Goal: Task Accomplishment & Management: Use online tool/utility

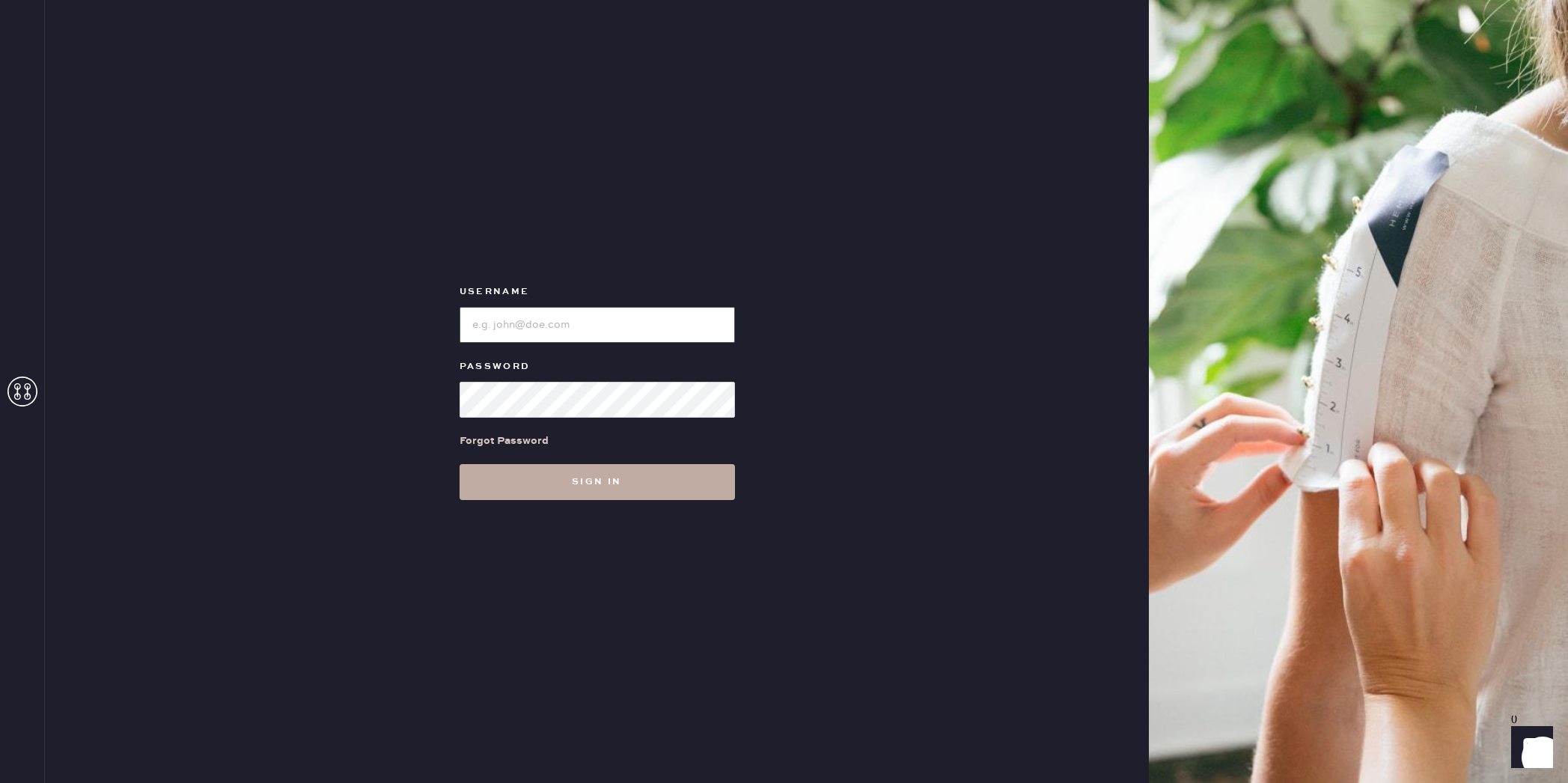
type input "reformationplatform"
click at [605, 488] on button "Sign in" at bounding box center [597, 482] width 275 height 36
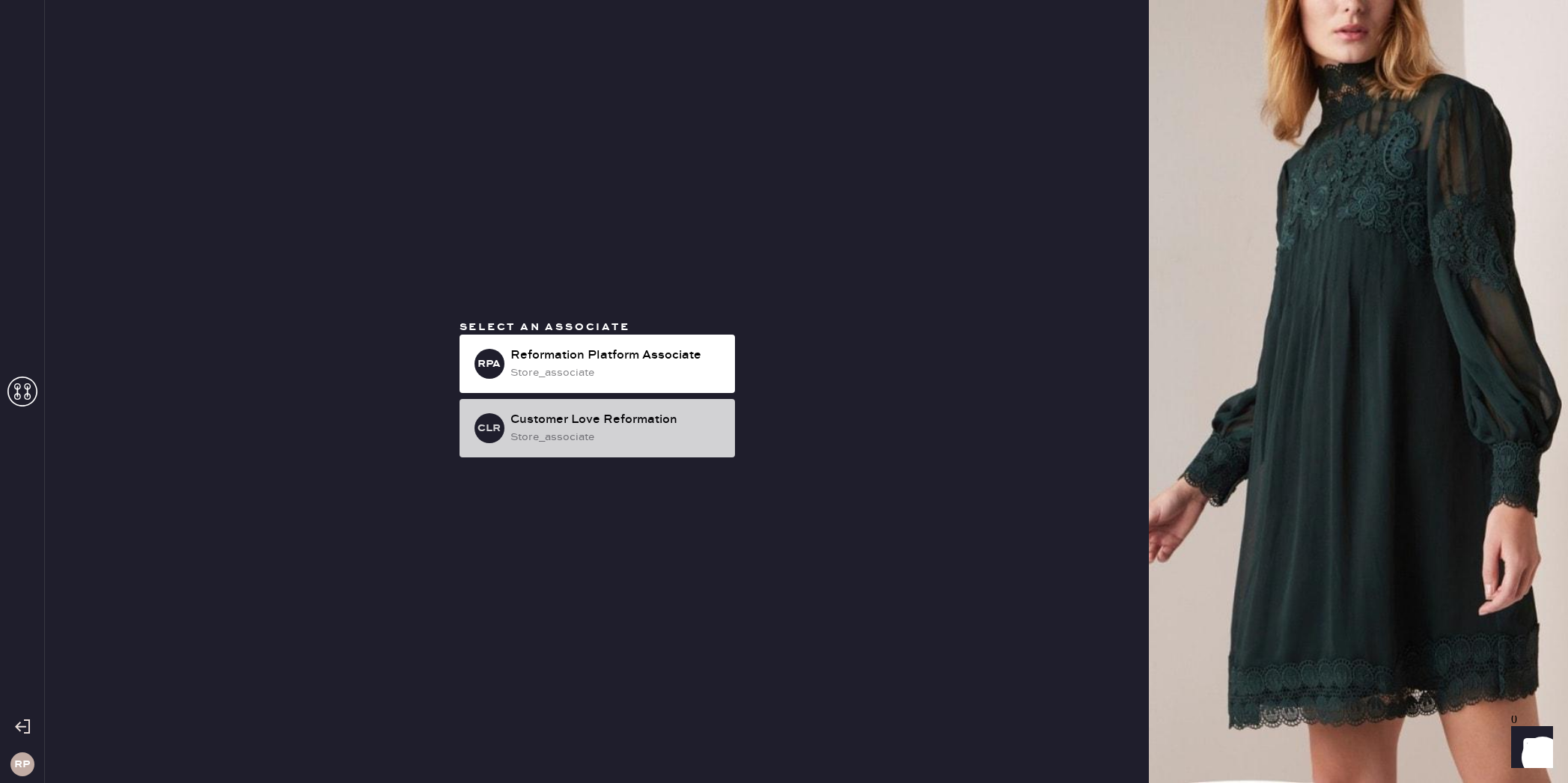
click at [614, 439] on div "store_associate" at bounding box center [617, 437] width 213 height 16
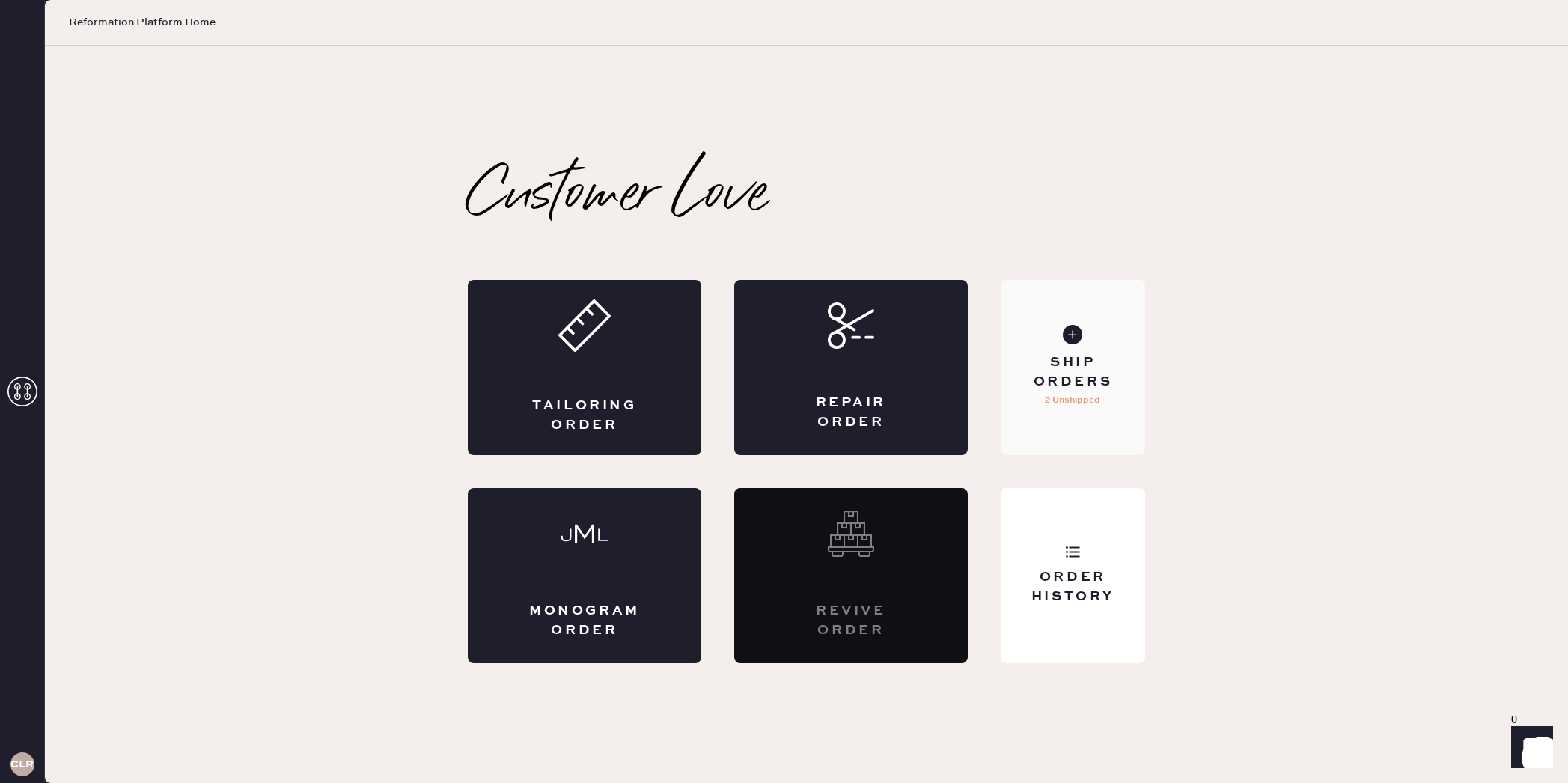
click at [1062, 388] on div "Ship Orders" at bounding box center [1073, 372] width 120 height 37
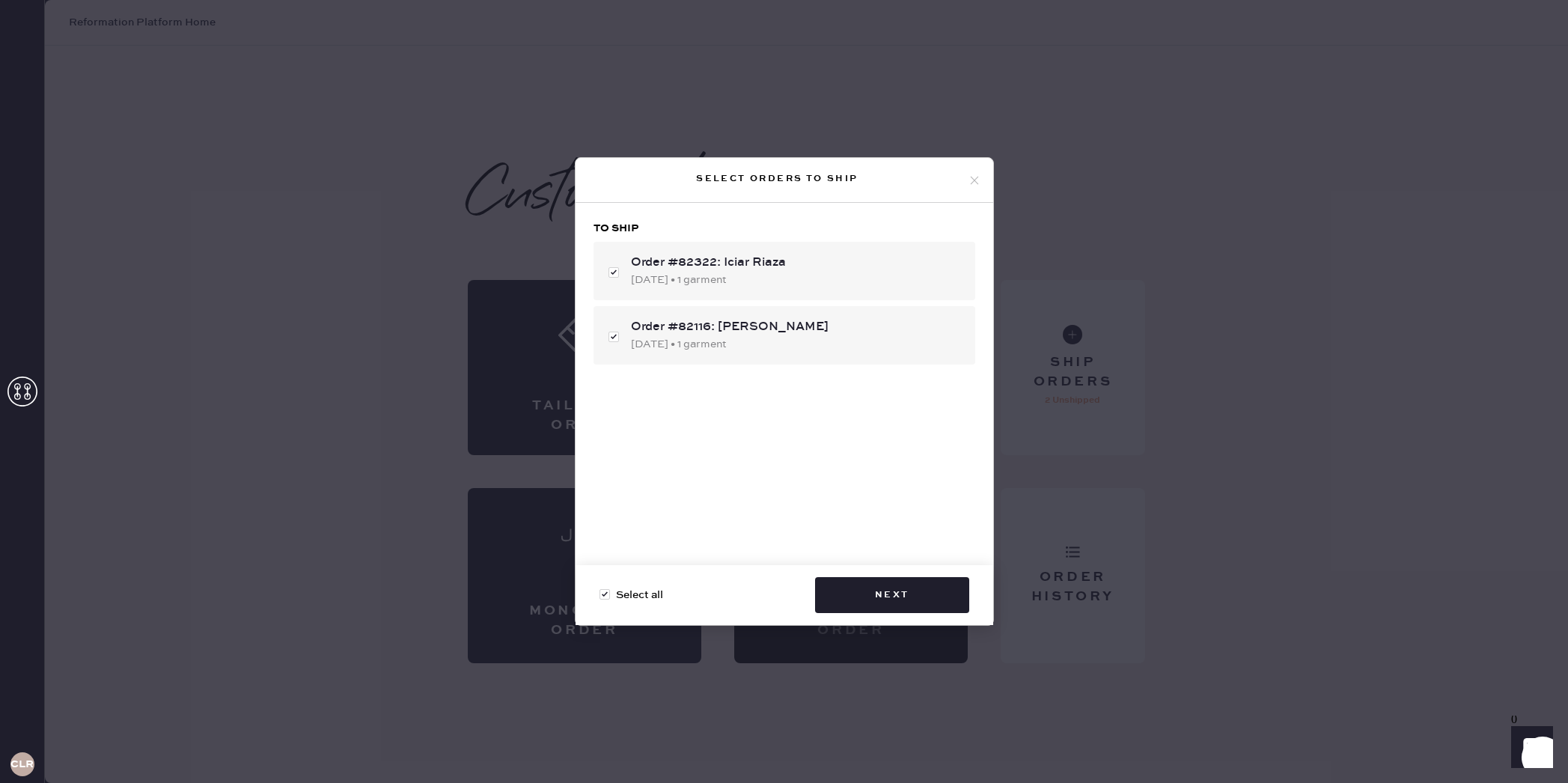
click at [976, 180] on icon at bounding box center [974, 180] width 14 height 14
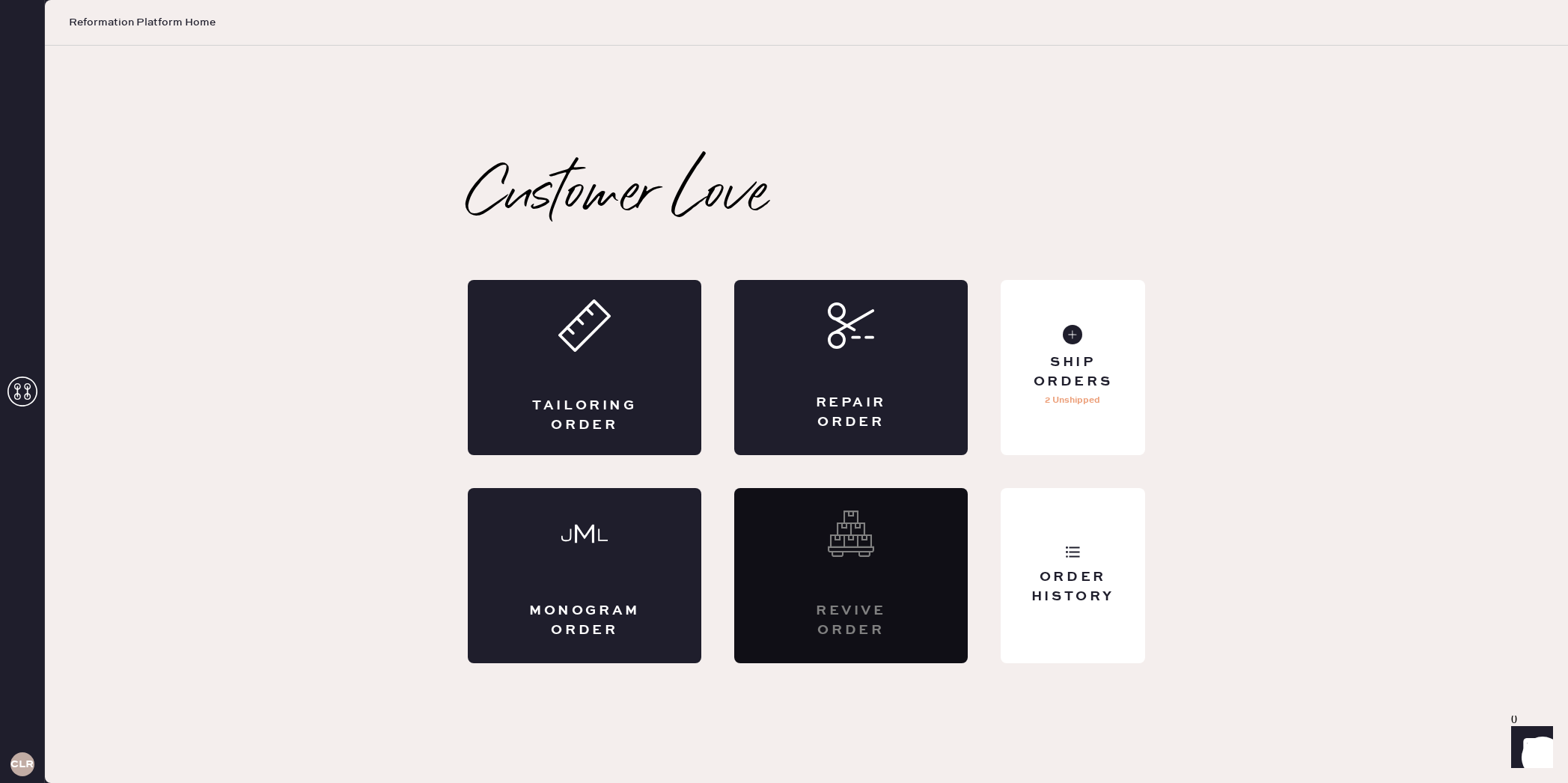
click at [25, 391] on icon at bounding box center [22, 391] width 30 height 30
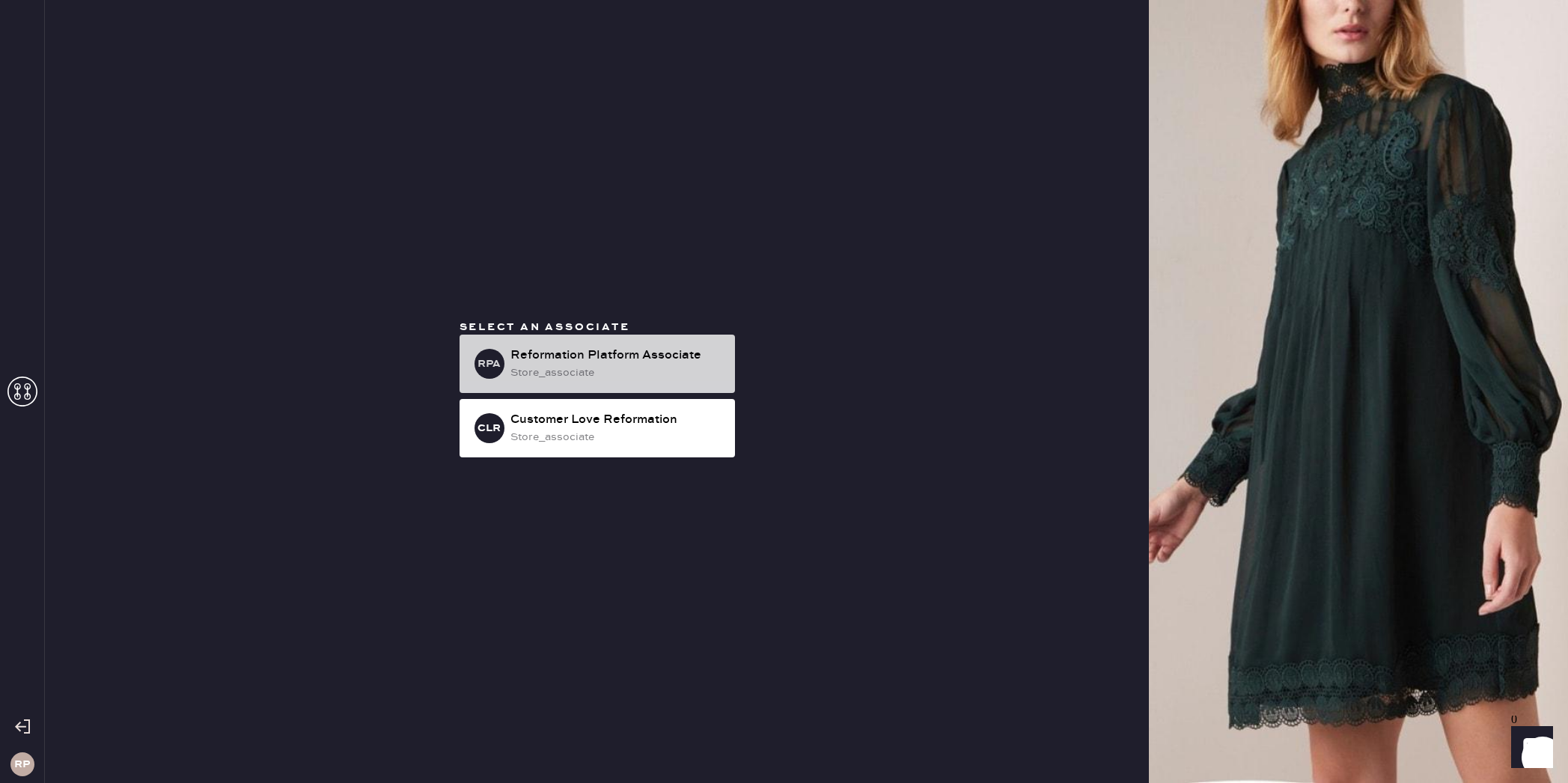
click at [511, 369] on div "store_associate" at bounding box center [617, 373] width 213 height 16
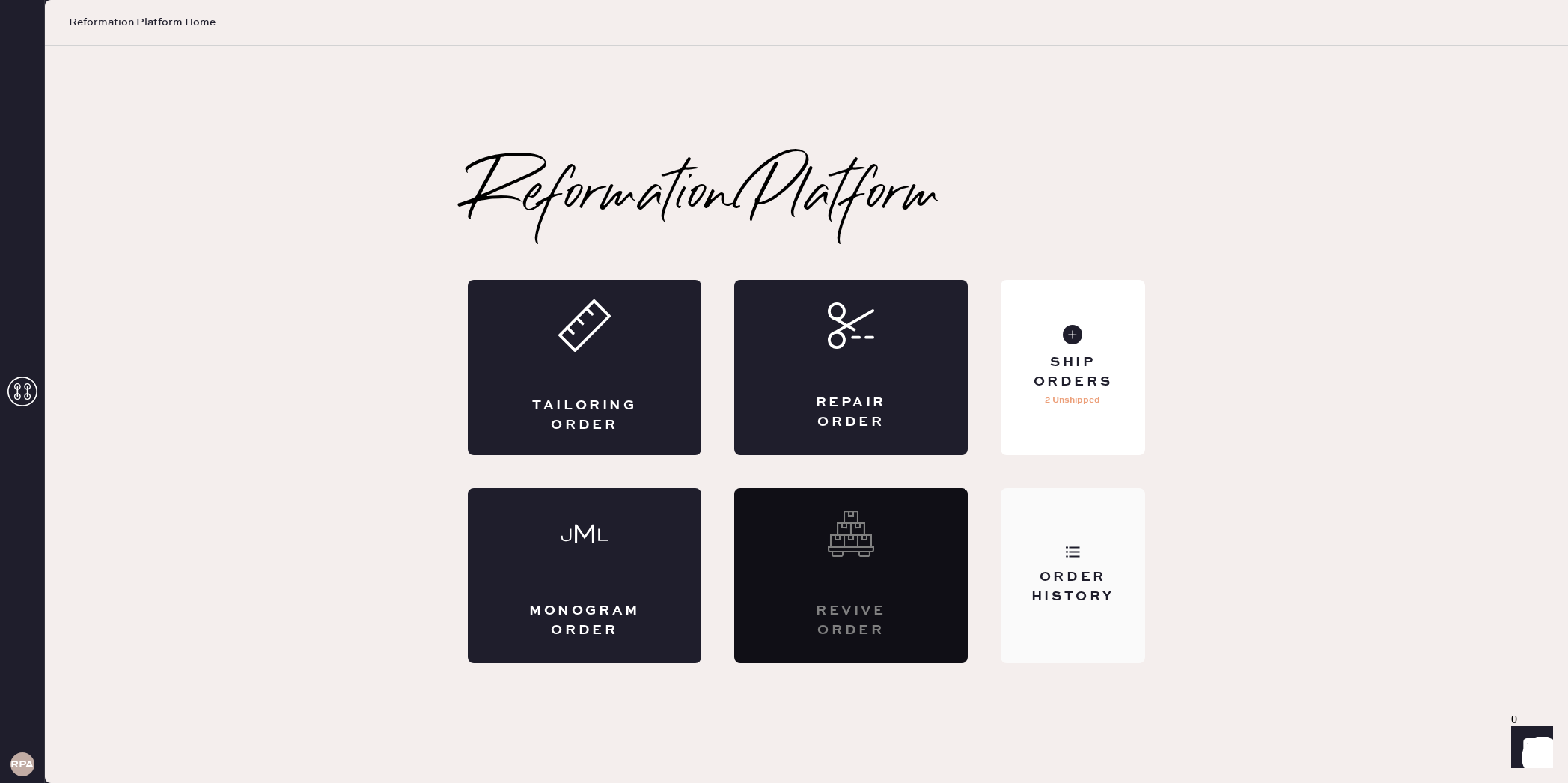
click at [1063, 531] on div "Order History" at bounding box center [1073, 576] width 145 height 175
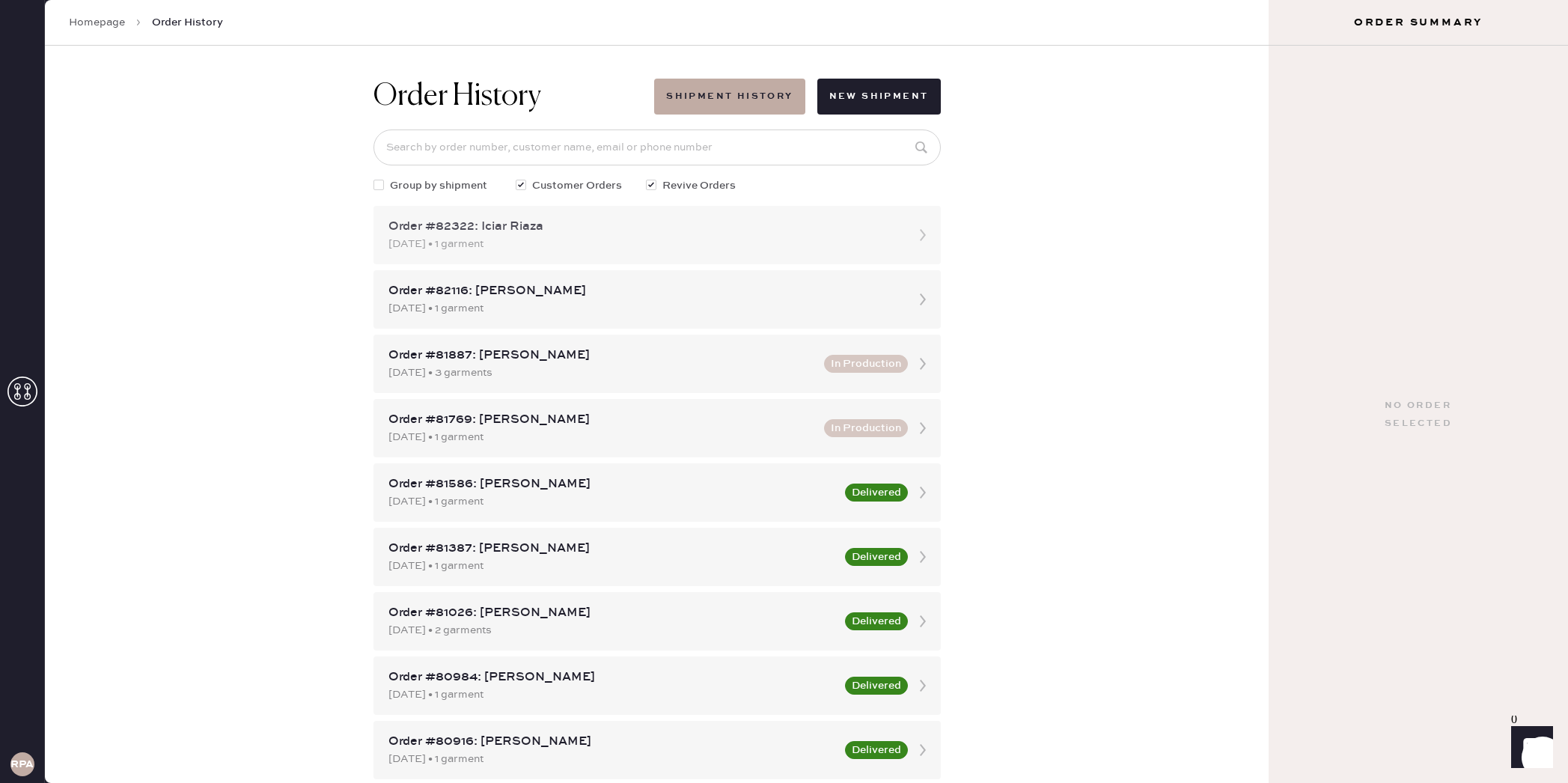
click at [807, 250] on div "[DATE] • 1 garment" at bounding box center [643, 244] width 510 height 16
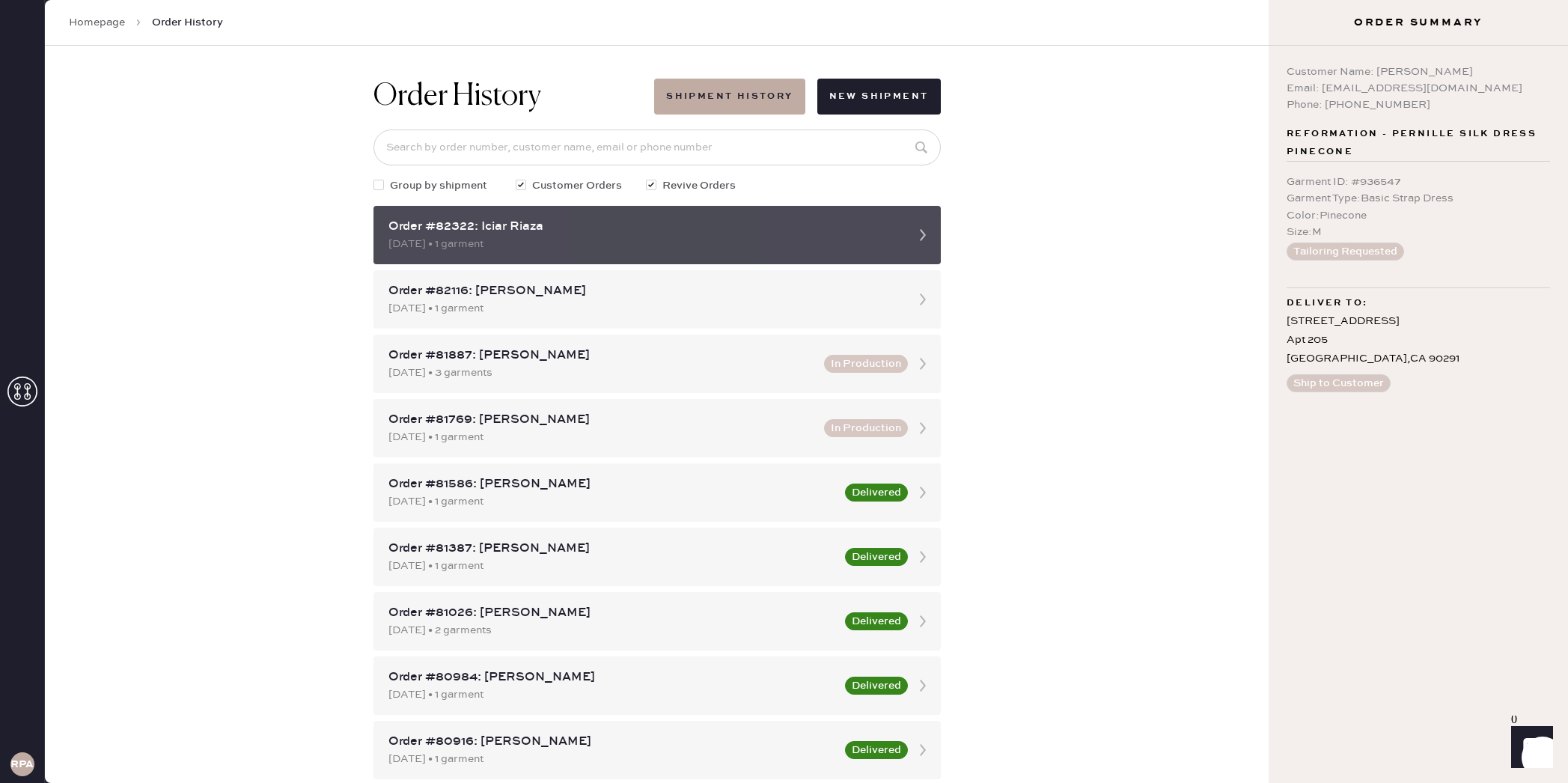
click at [927, 233] on icon at bounding box center [923, 235] width 30 height 30
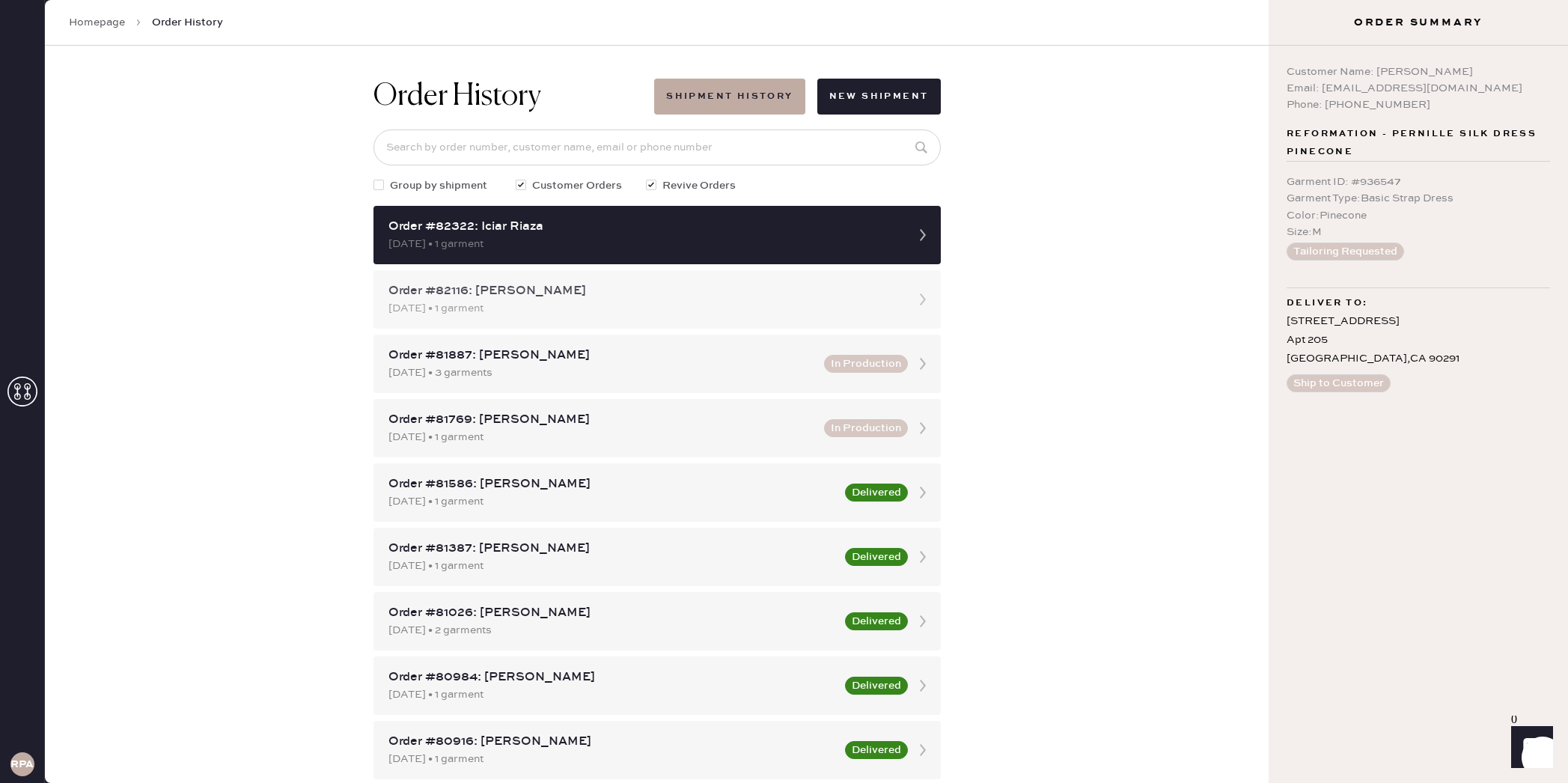
click at [925, 296] on icon at bounding box center [923, 299] width 30 height 30
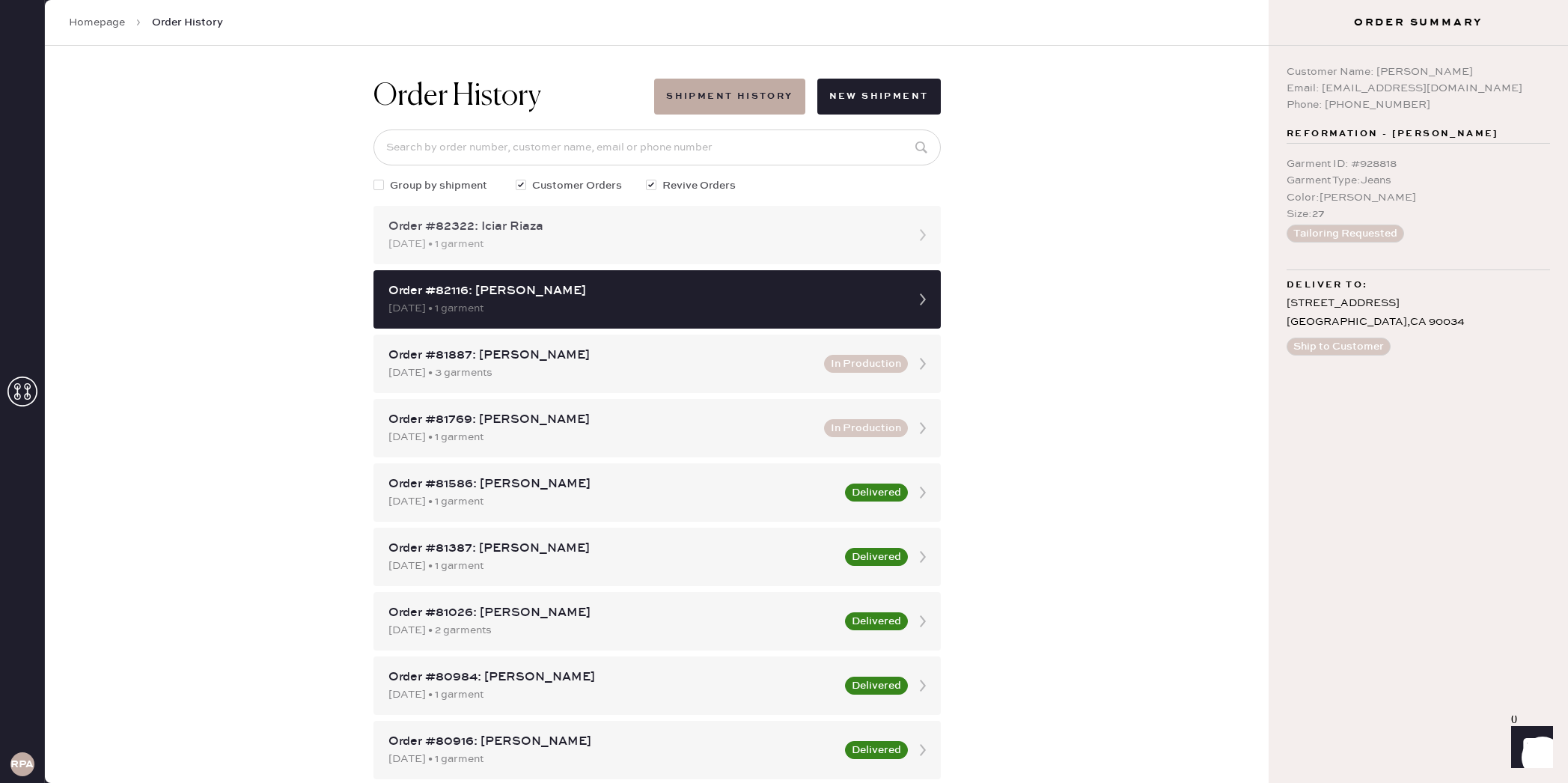
click at [926, 233] on icon at bounding box center [923, 235] width 30 height 30
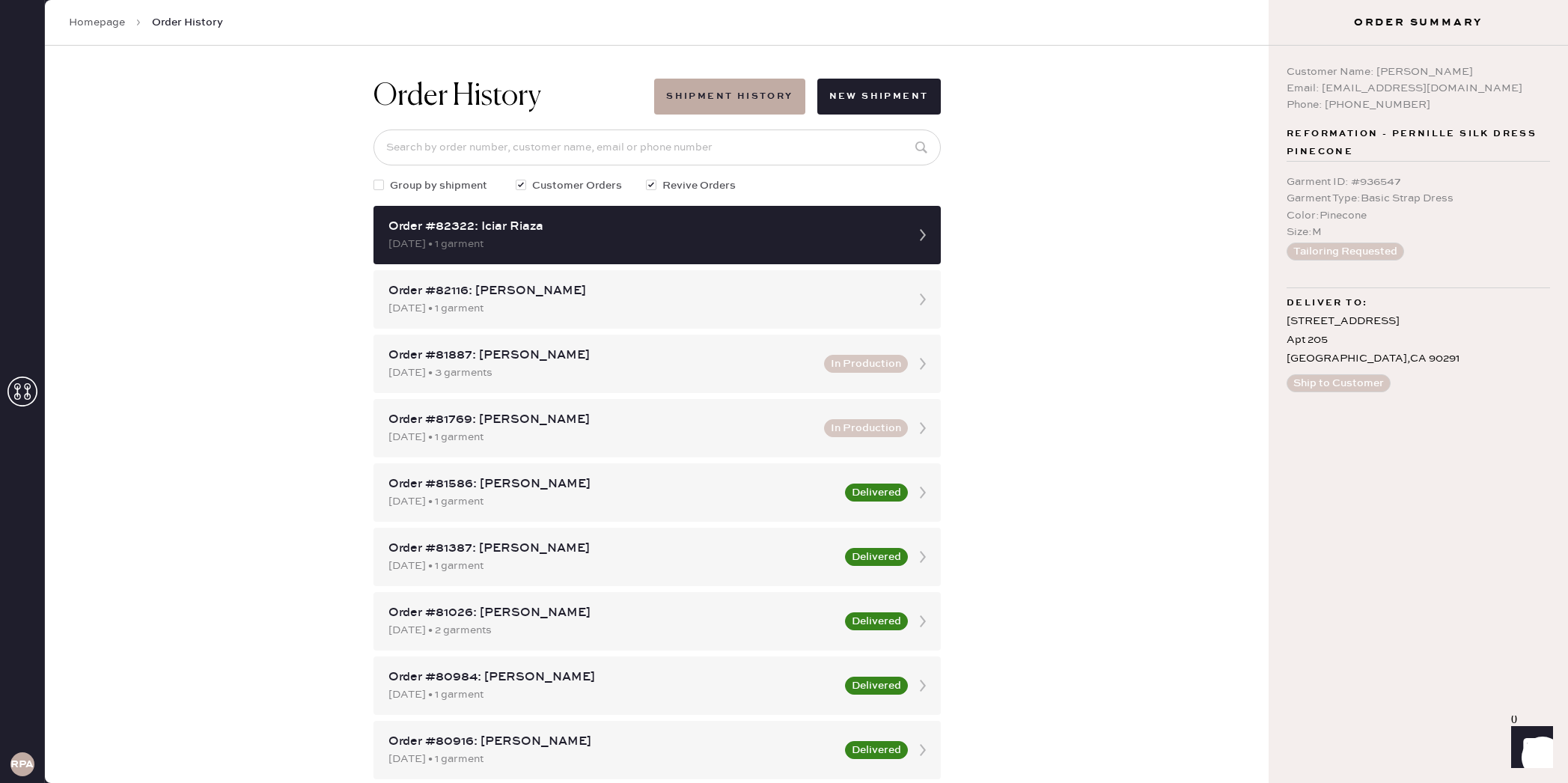
click at [24, 400] on icon at bounding box center [22, 391] width 30 height 30
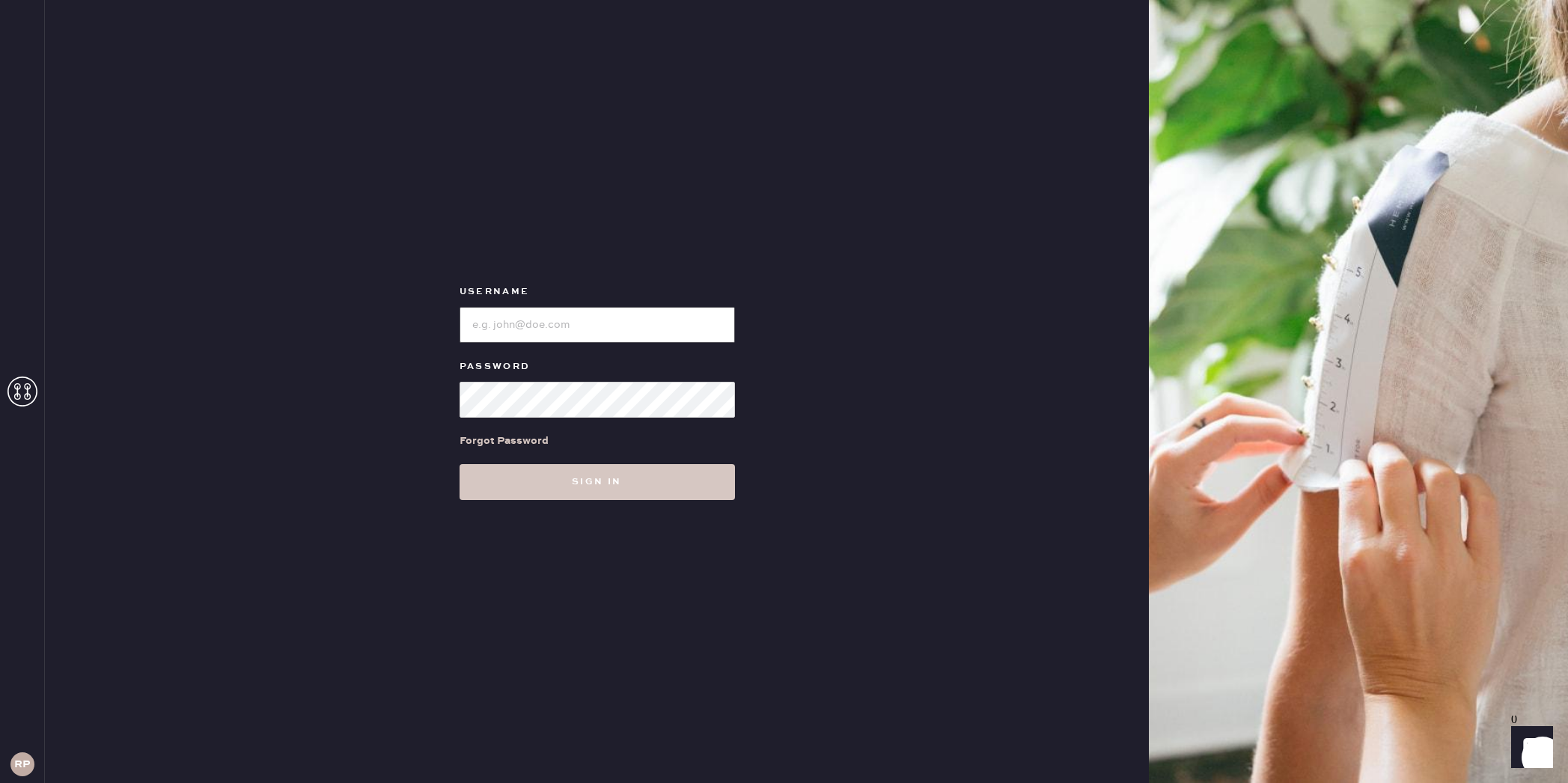
type input "reformationplatform"
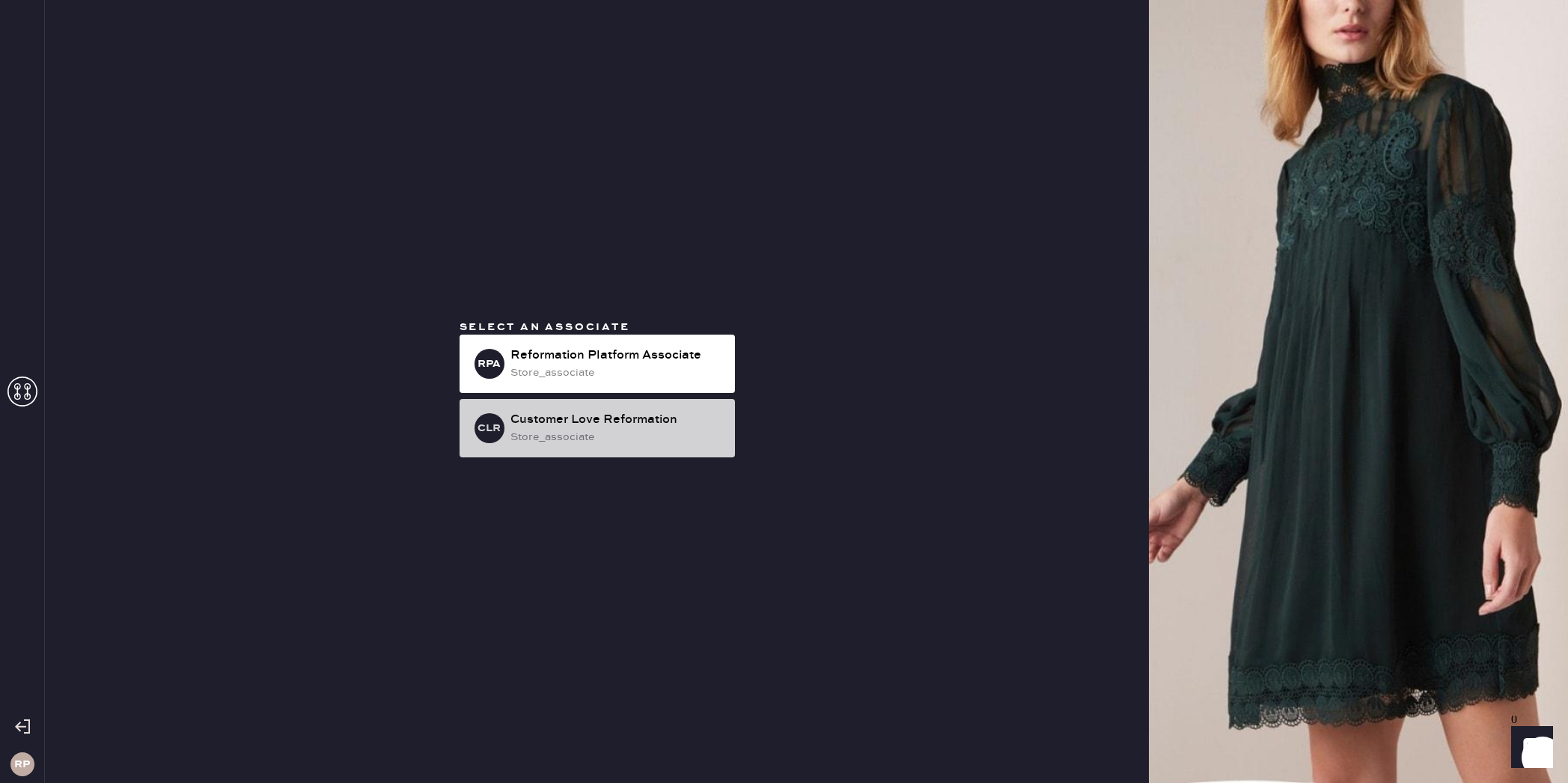
click at [619, 441] on div "store_associate" at bounding box center [617, 437] width 213 height 16
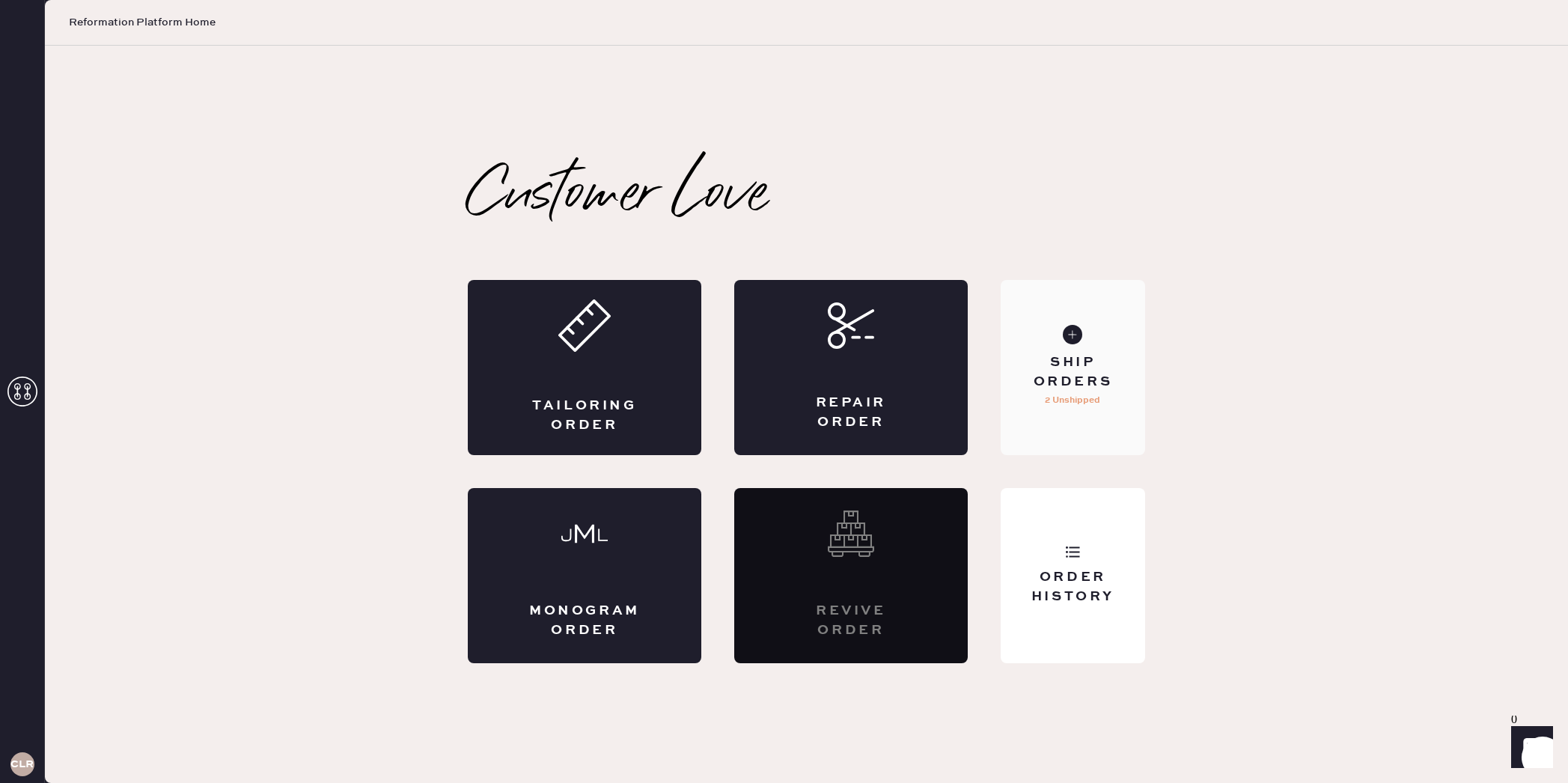
click at [1080, 383] on div "Ship Orders" at bounding box center [1073, 372] width 120 height 37
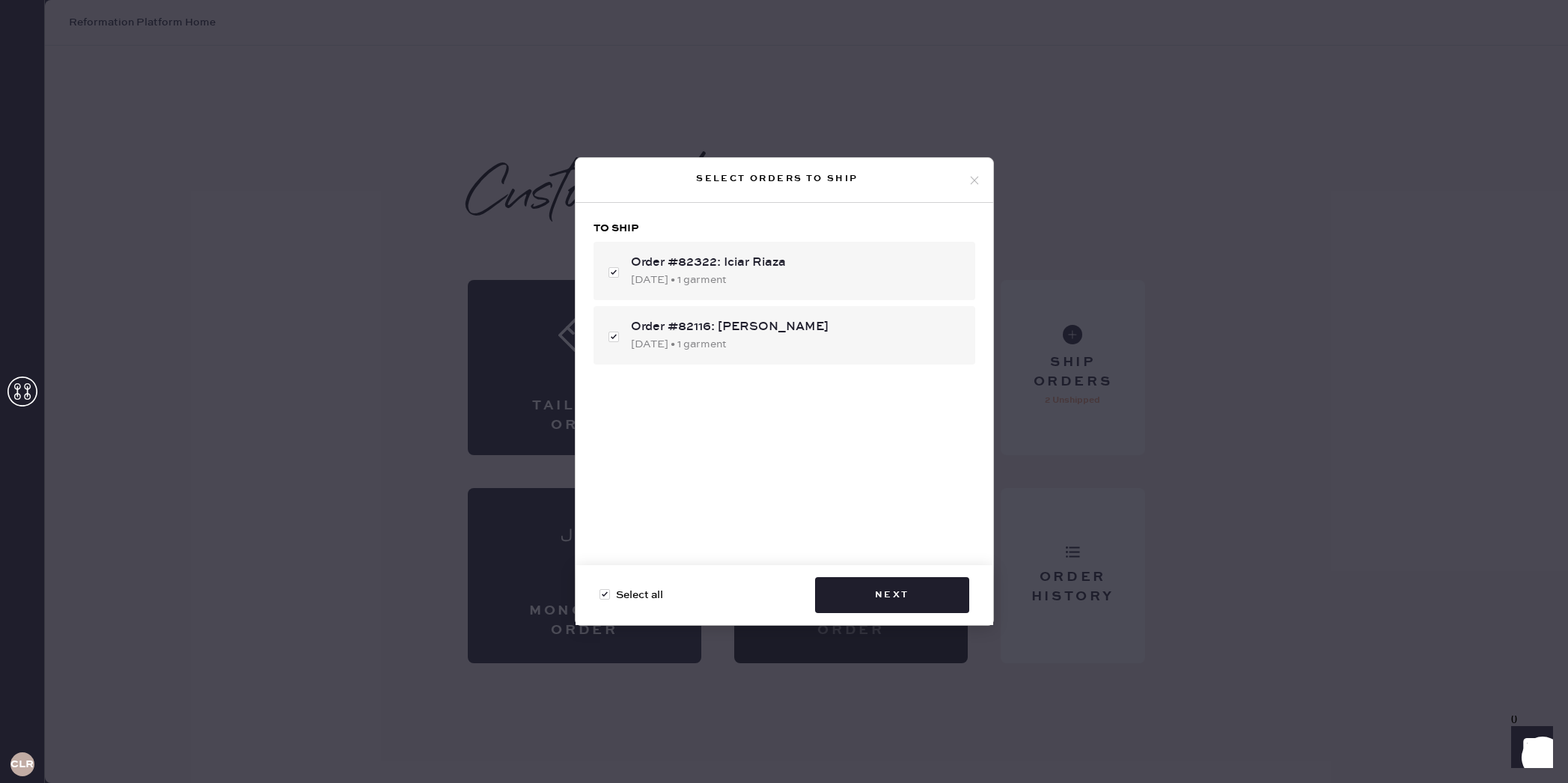
click at [968, 178] on icon at bounding box center [974, 180] width 14 height 14
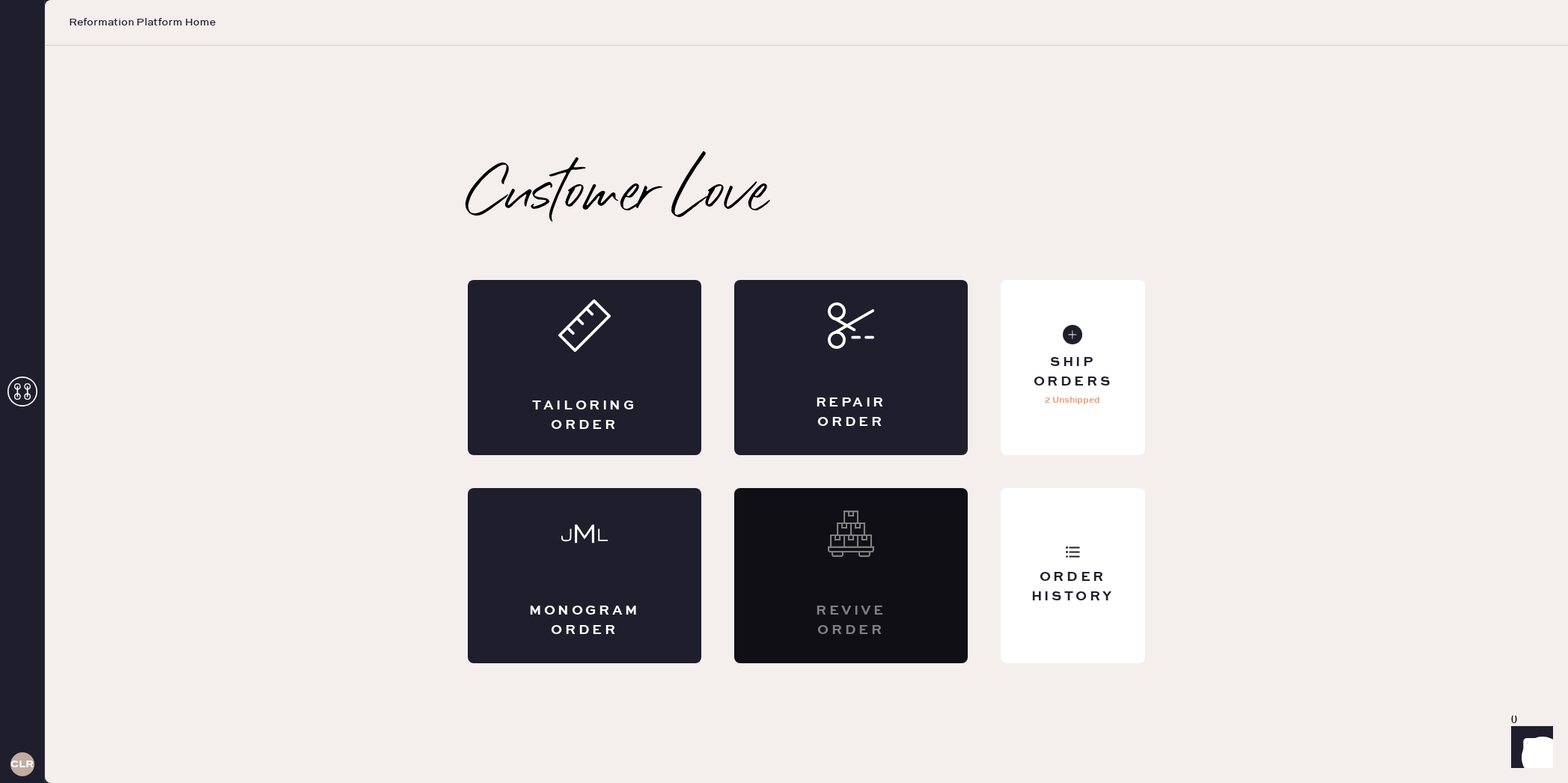
click at [30, 400] on icon at bounding box center [22, 391] width 30 height 30
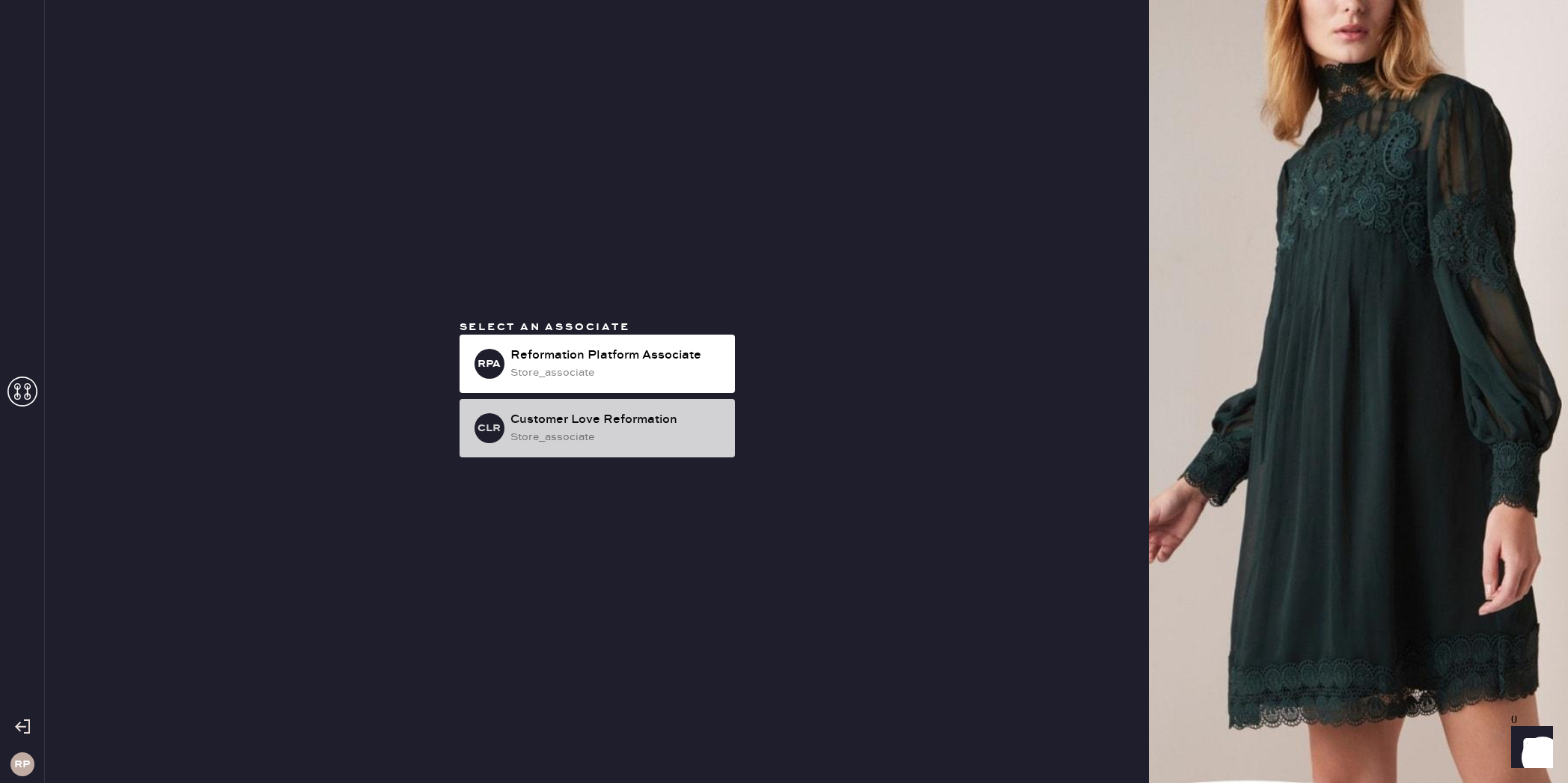
click at [605, 426] on div "Customer Love Reformation" at bounding box center [617, 420] width 213 height 18
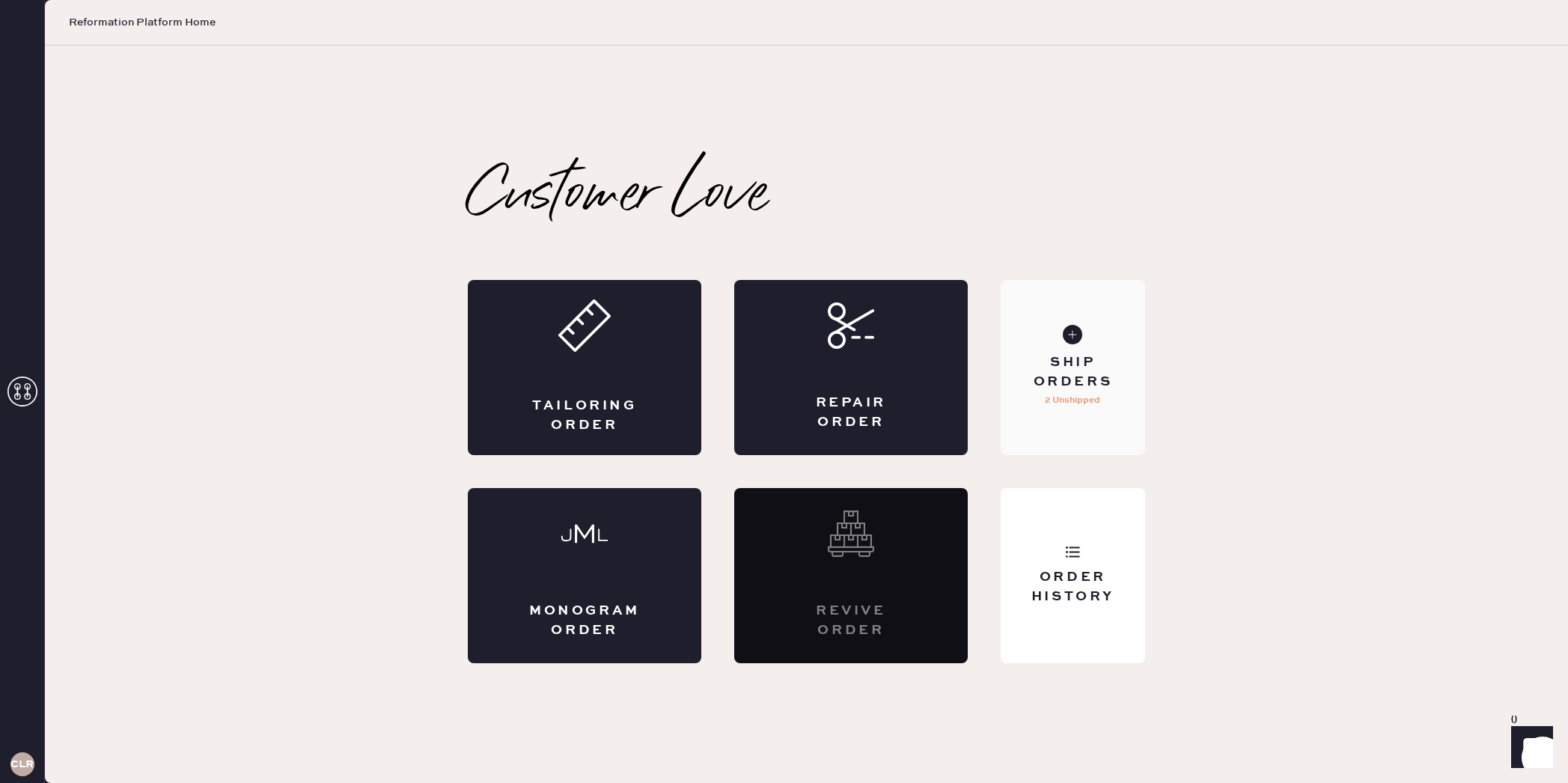
click at [1081, 357] on div "Ship Orders" at bounding box center [1073, 372] width 120 height 37
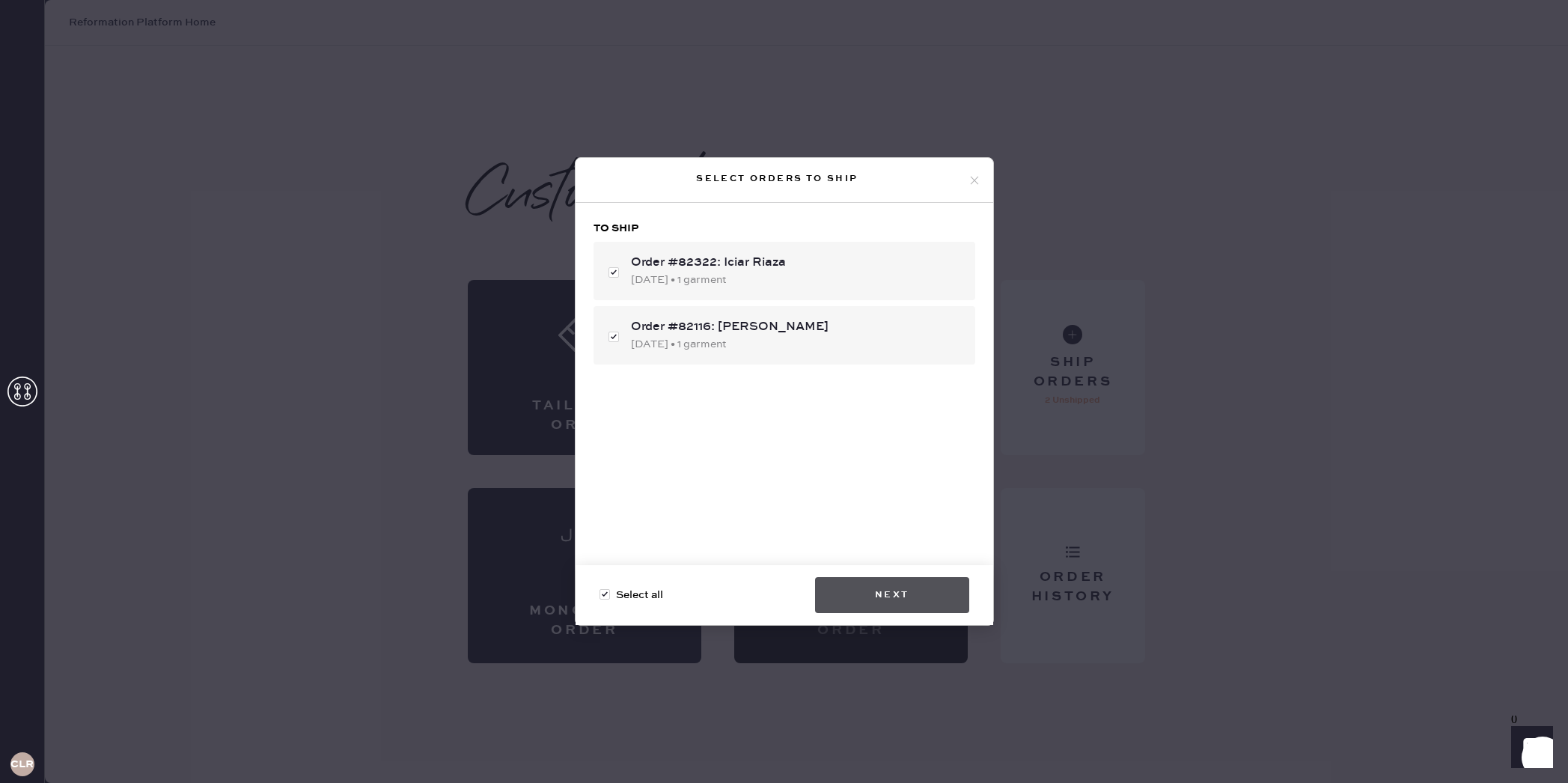
click at [884, 587] on button "Next" at bounding box center [892, 595] width 154 height 36
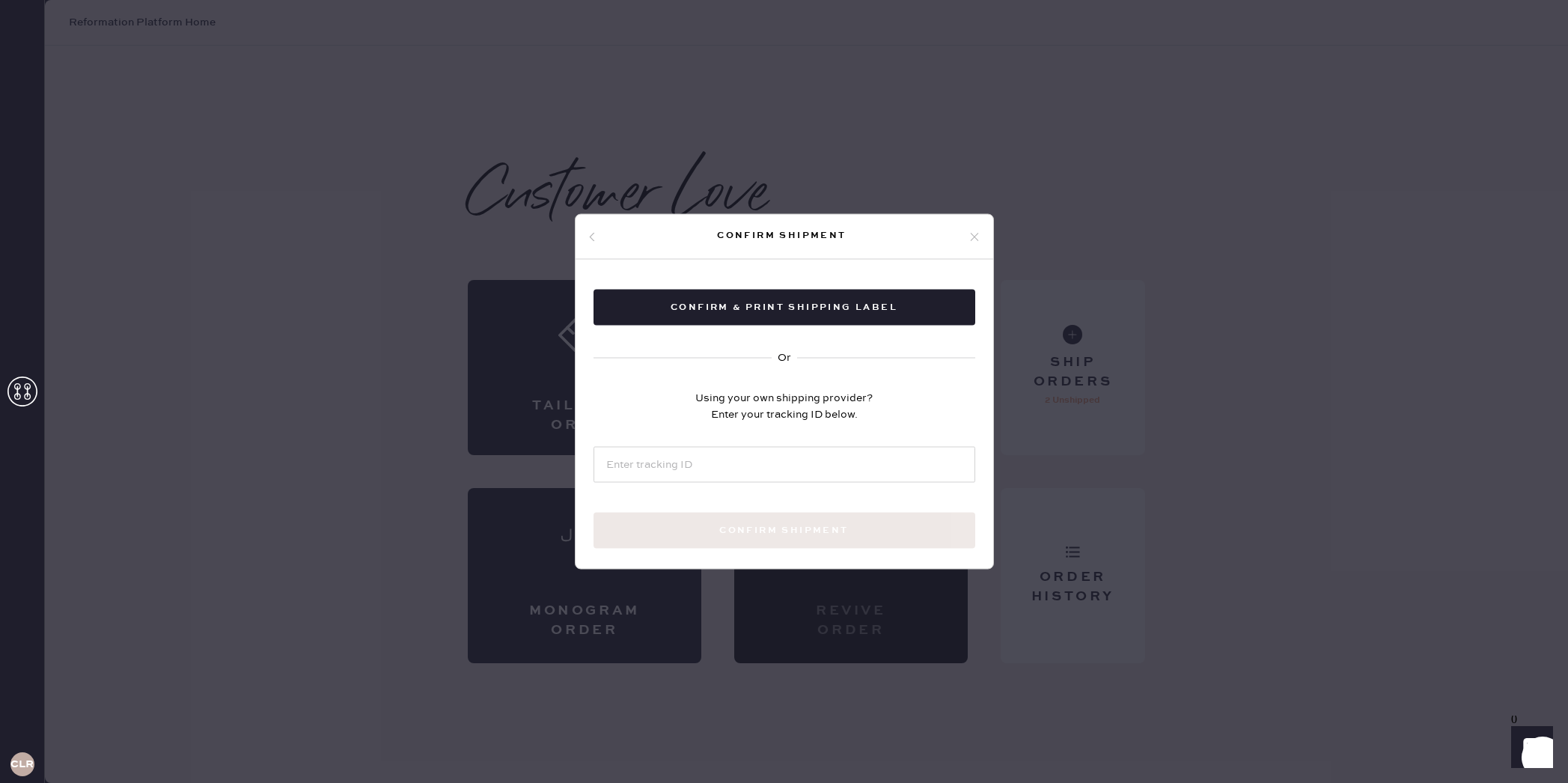
click at [972, 233] on icon at bounding box center [974, 236] width 14 height 14
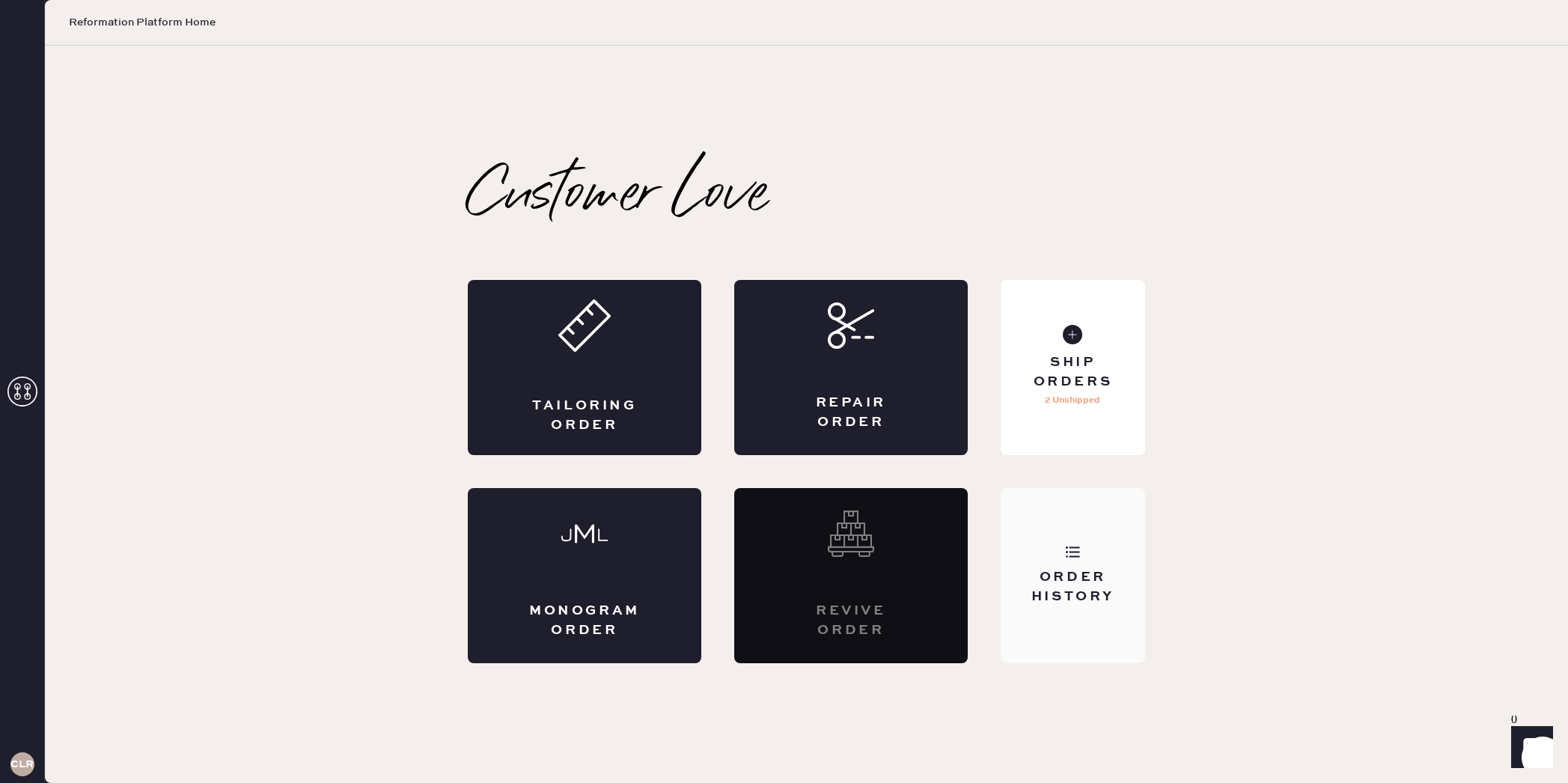
click at [1053, 538] on div "Order History" at bounding box center [1073, 576] width 145 height 175
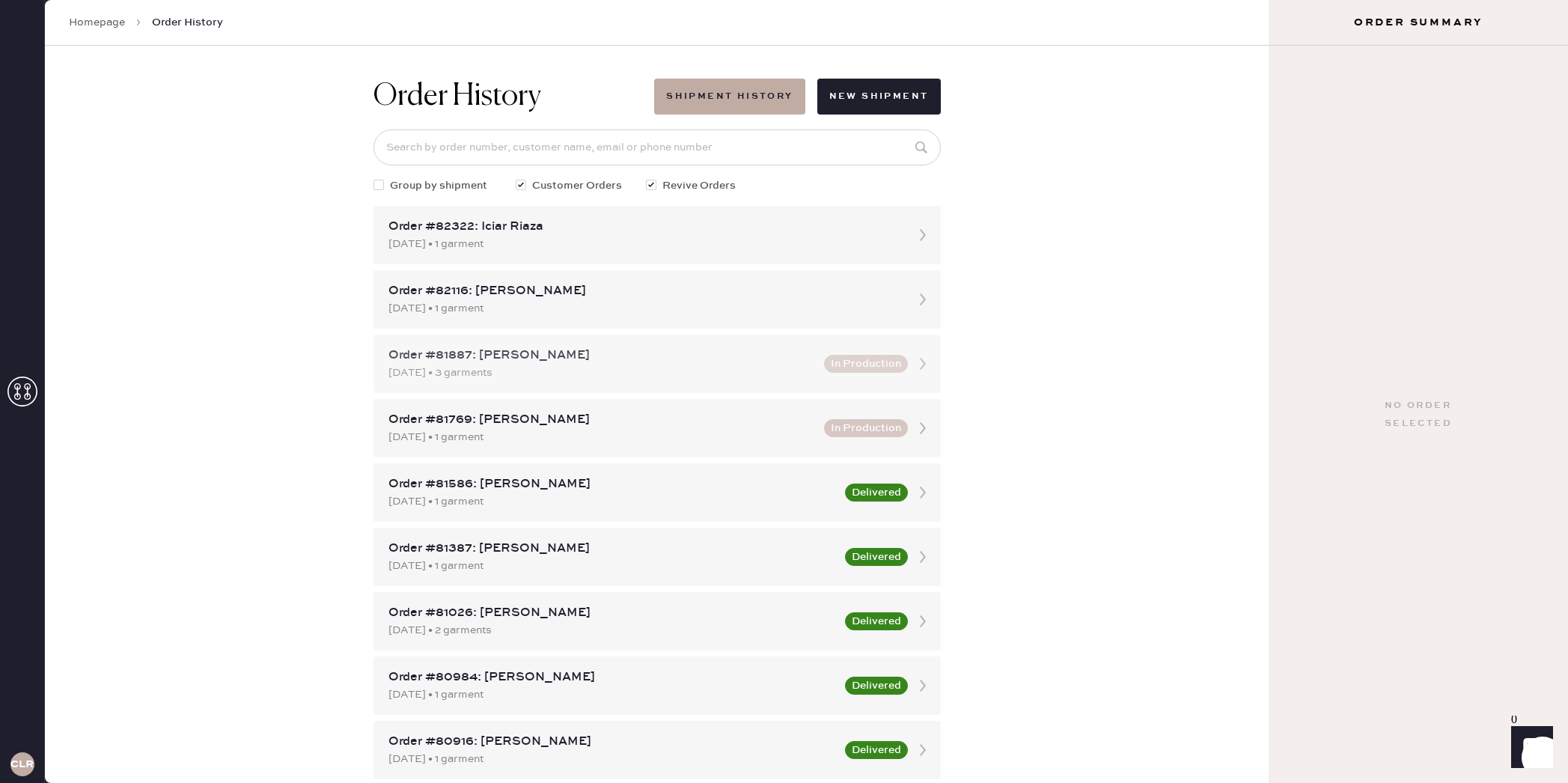
click at [923, 367] on icon at bounding box center [923, 363] width 30 height 30
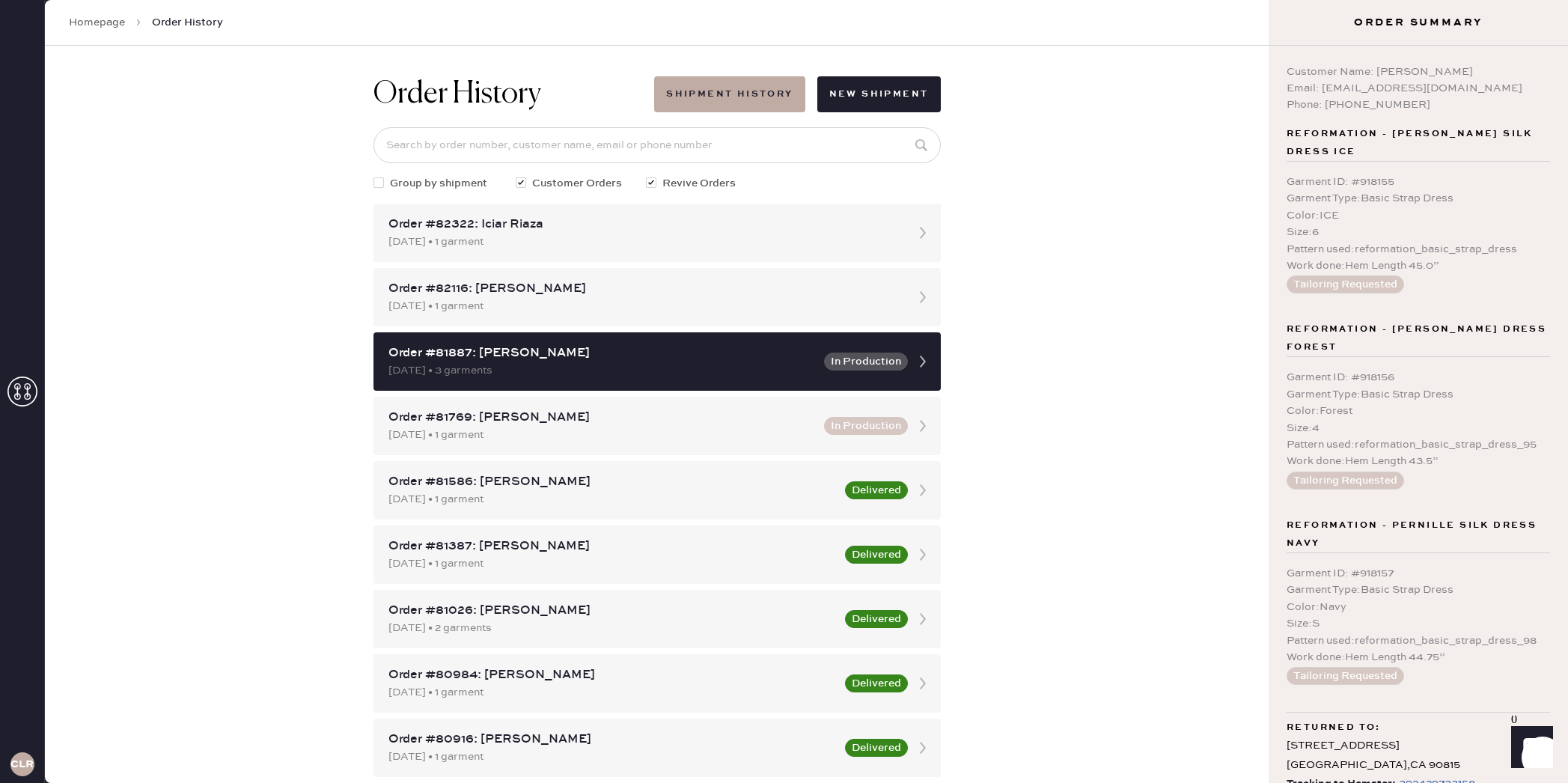
scroll to position [53, 0]
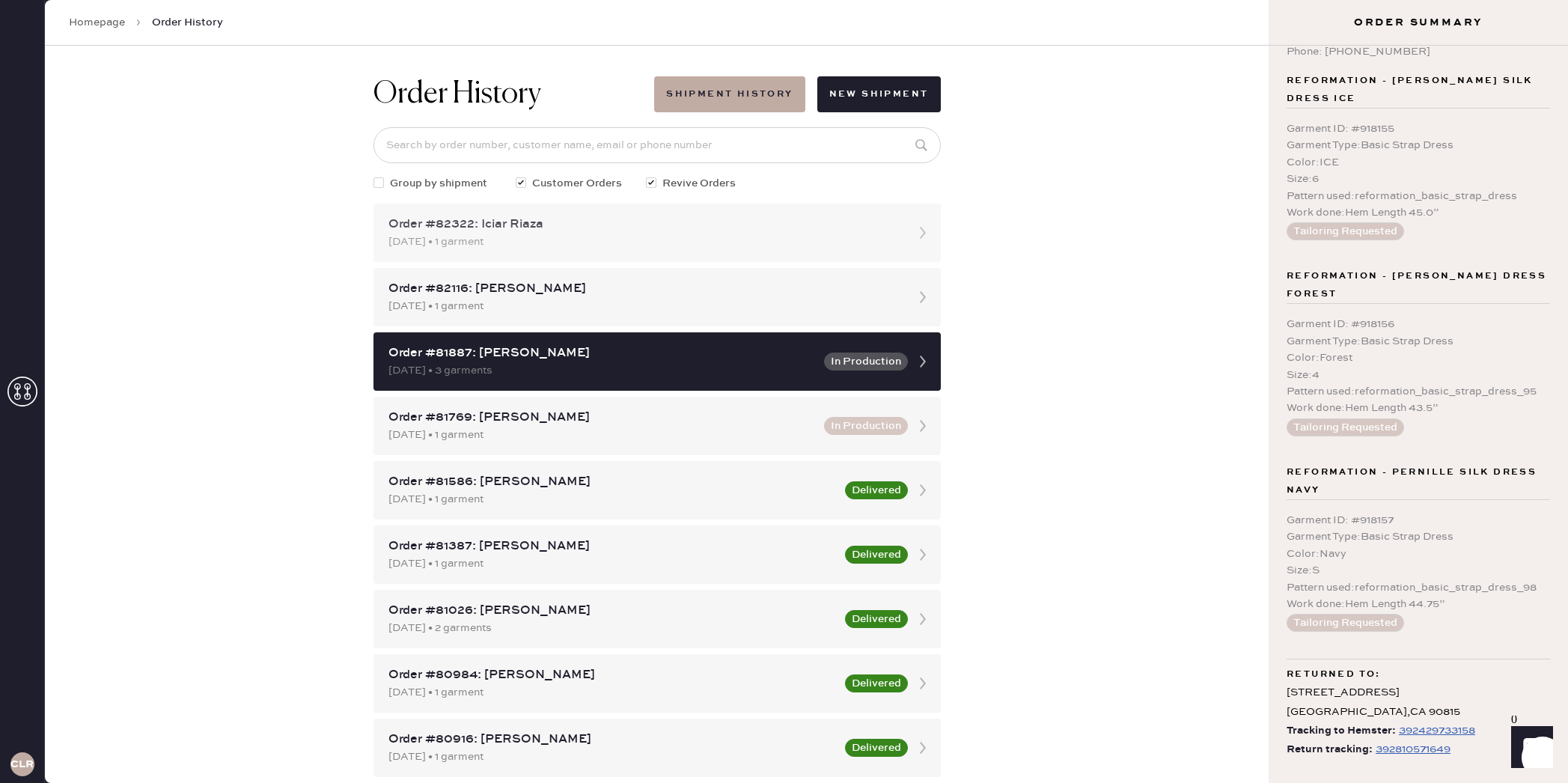
click at [881, 249] on div "[DATE] • 1 garment" at bounding box center [643, 241] width 510 height 16
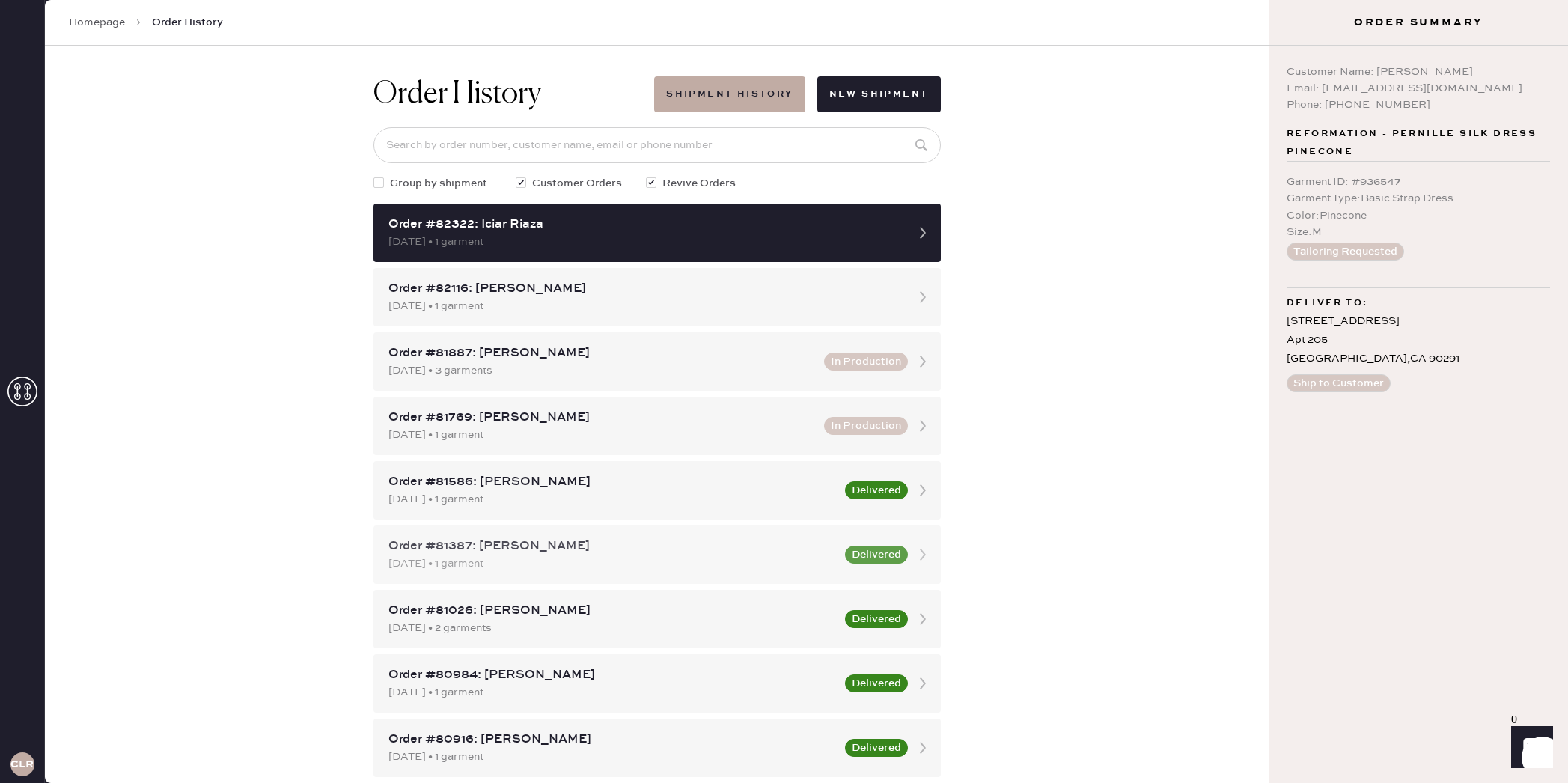
scroll to position [3, 0]
click at [909, 536] on div "Order #81387: [PERSON_NAME] [DATE] • 1 garment Delivered" at bounding box center [657, 554] width 567 height 58
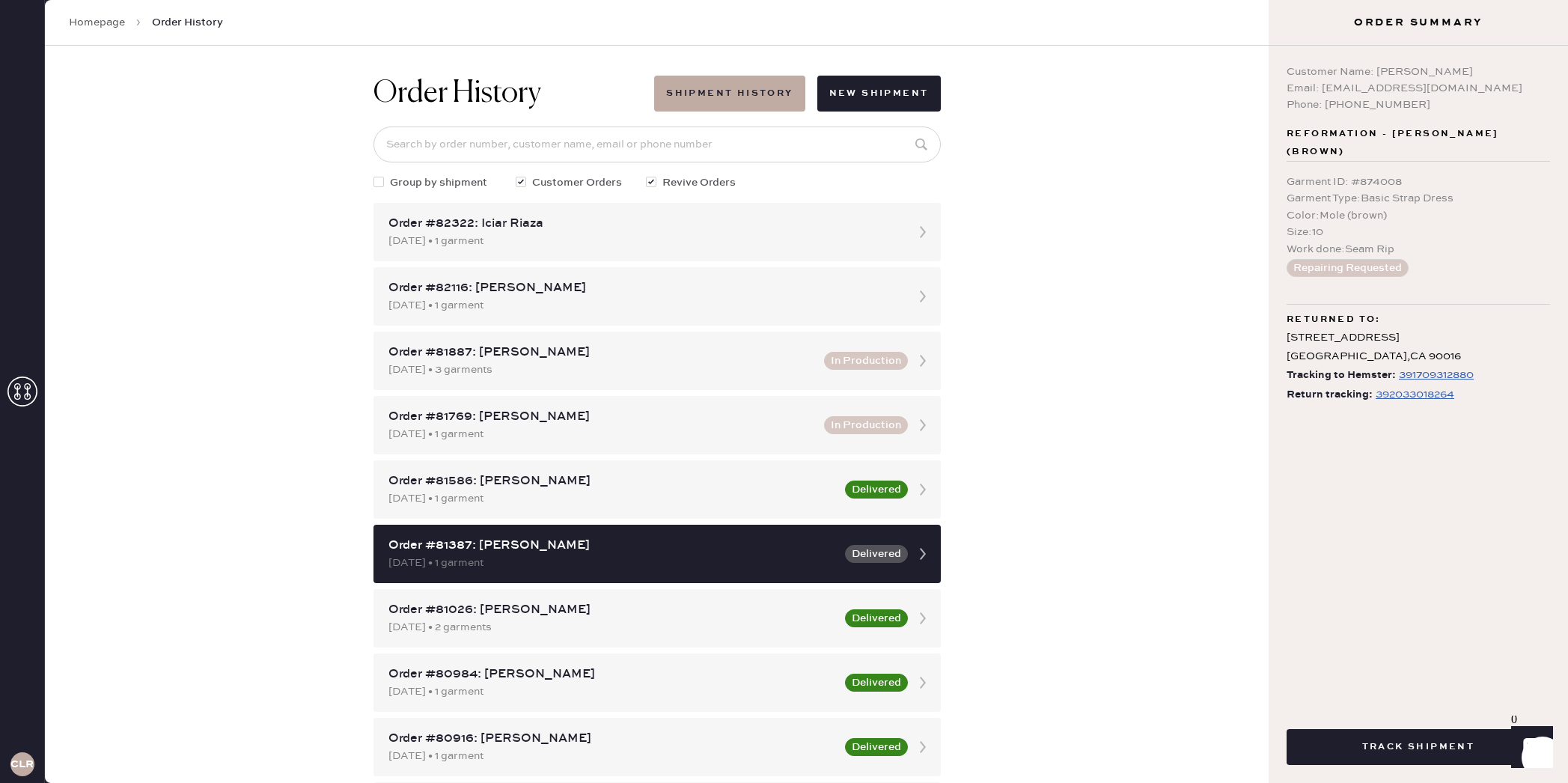
click at [1434, 373] on div "391709312880" at bounding box center [1436, 375] width 75 height 18
click at [14, 392] on icon at bounding box center [22, 391] width 30 height 30
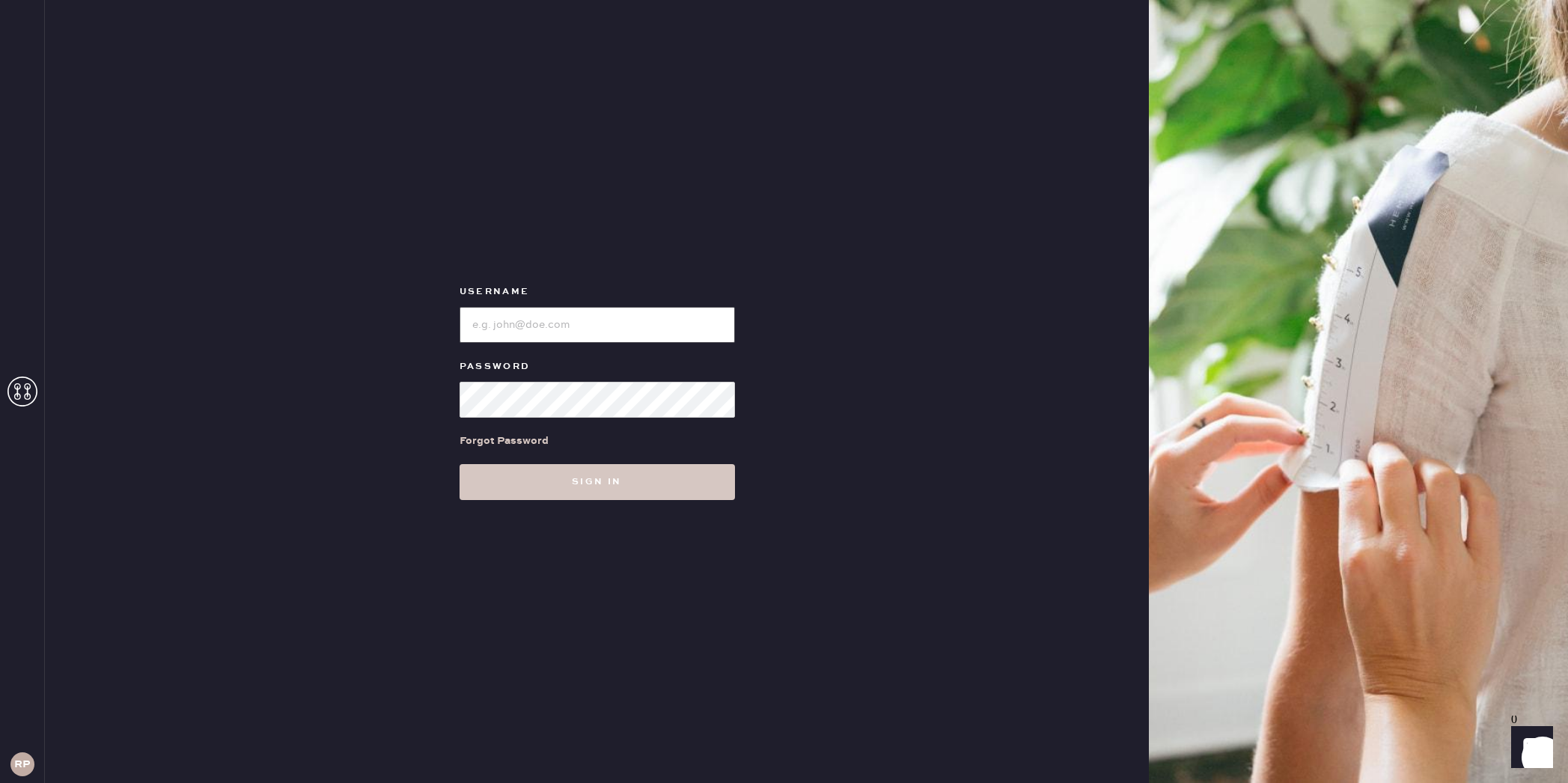
type input "reformationplatform"
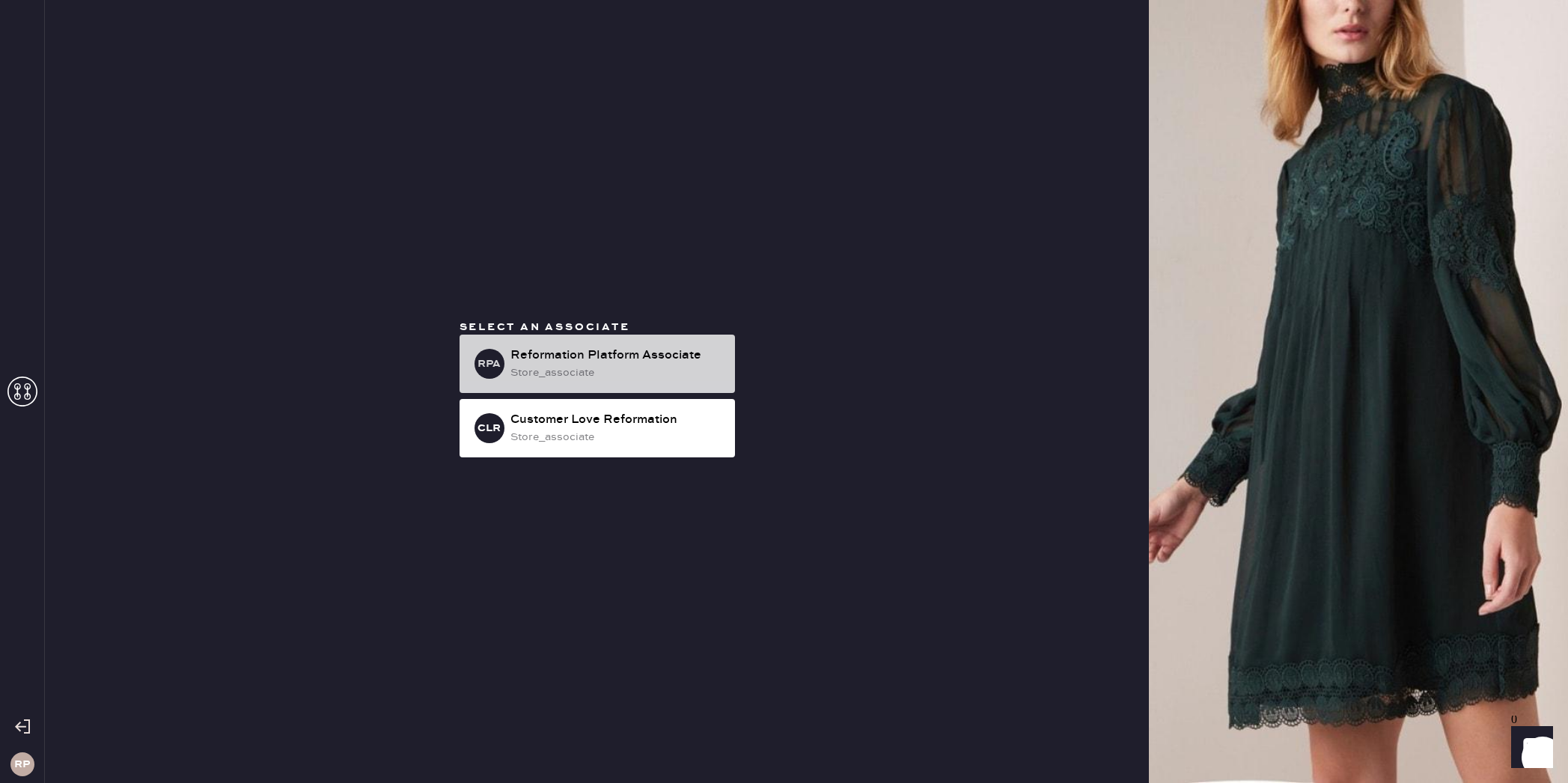
click at [633, 372] on div "store_associate" at bounding box center [617, 373] width 213 height 16
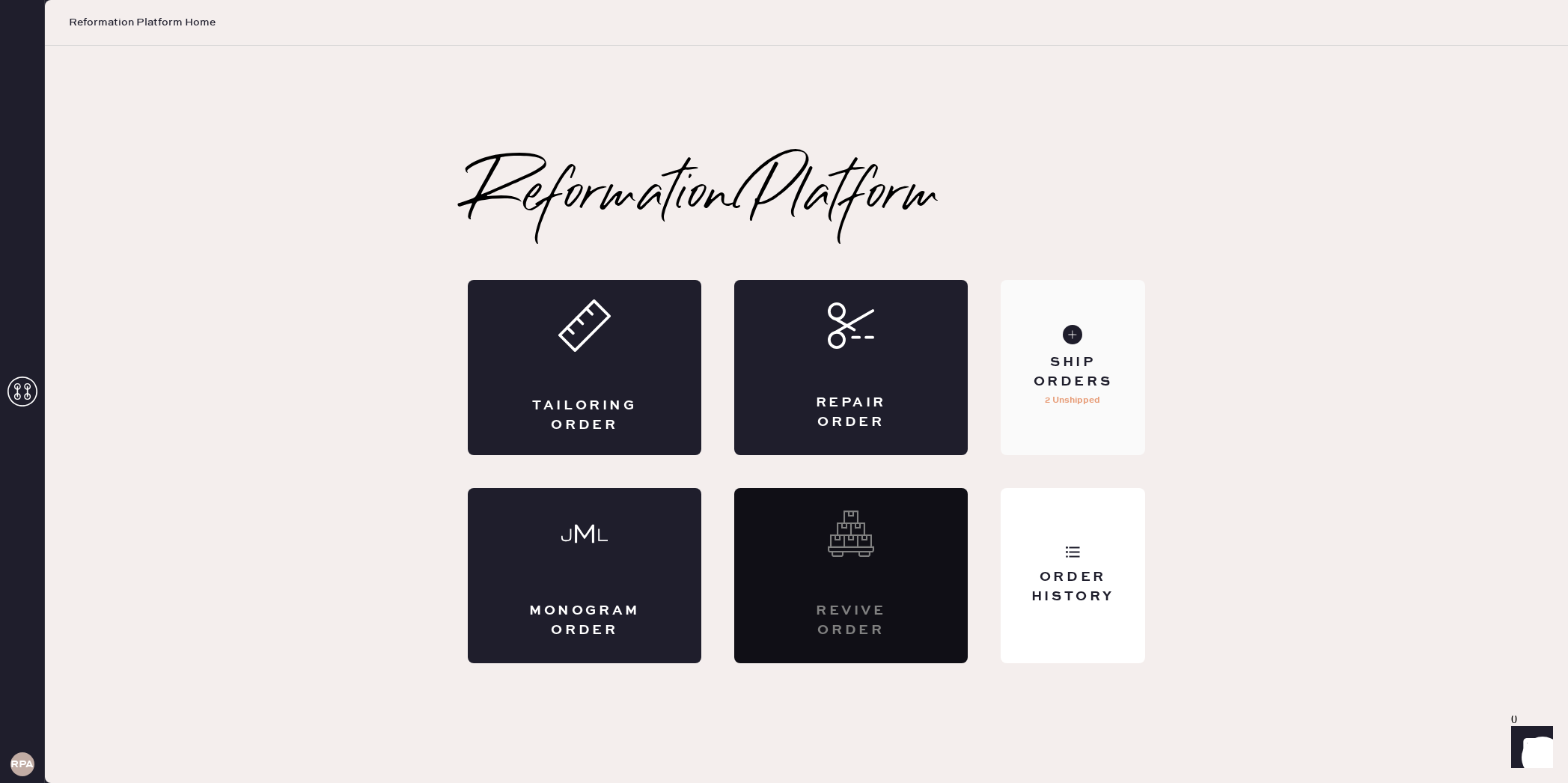
click at [1061, 366] on div "Ship Orders" at bounding box center [1073, 372] width 120 height 37
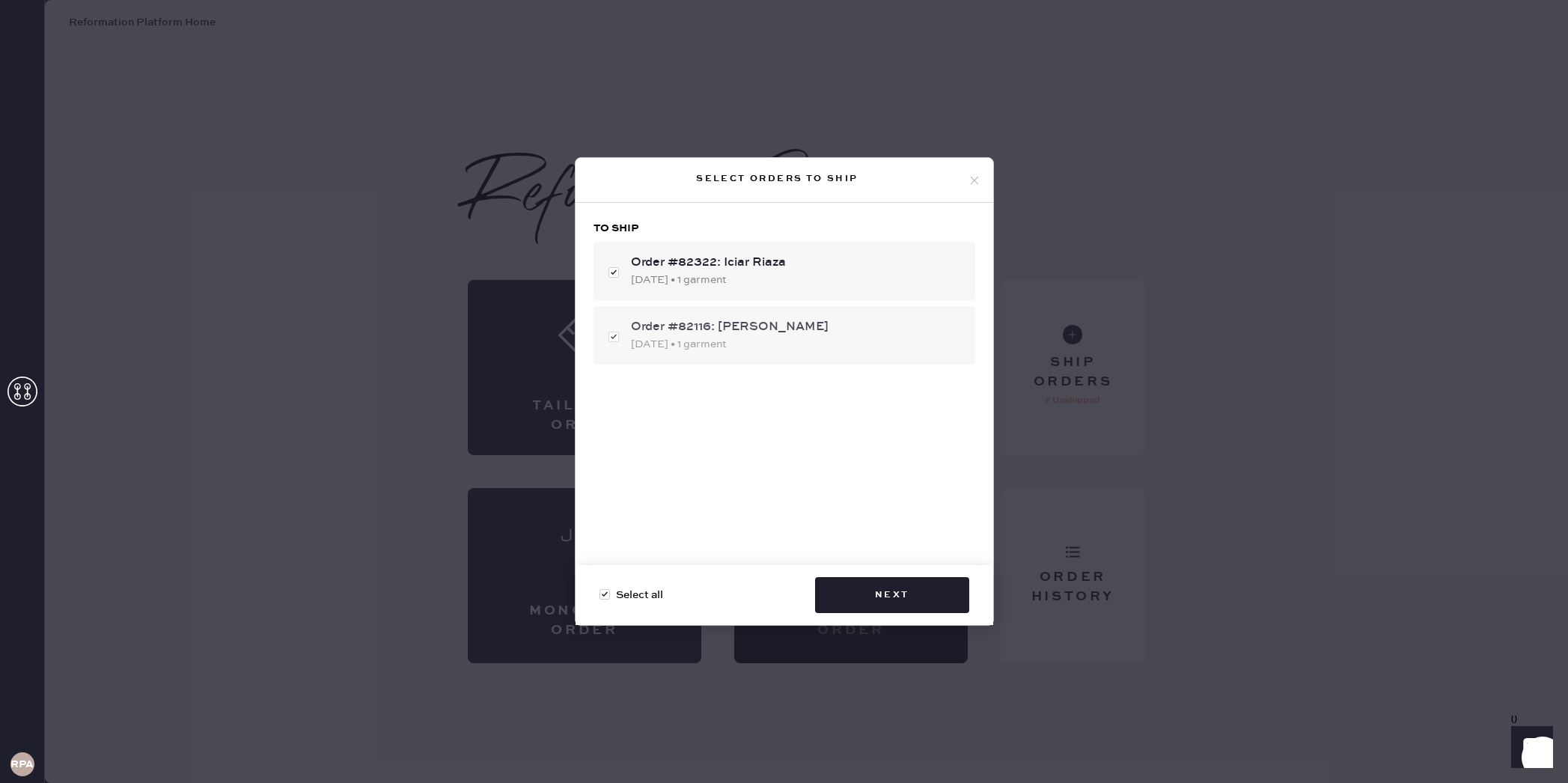
click at [613, 335] on div "Order #82116: [PERSON_NAME] [DATE] • 1 garment" at bounding box center [785, 335] width 382 height 58
checkbox input "false"
click at [907, 595] on button "Next" at bounding box center [892, 595] width 154 height 36
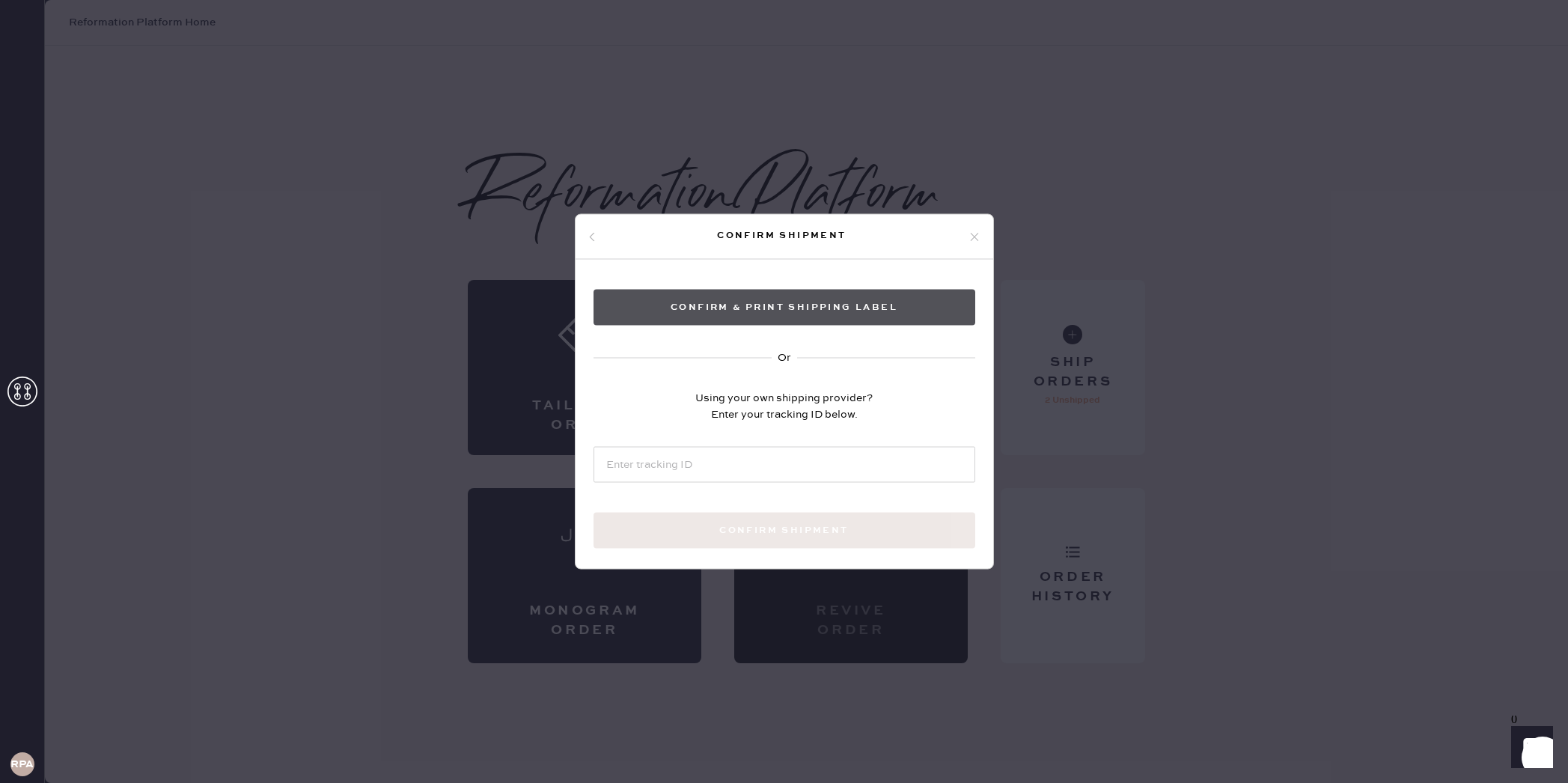
click at [787, 307] on button "Confirm & Print shipping label" at bounding box center [785, 308] width 382 height 36
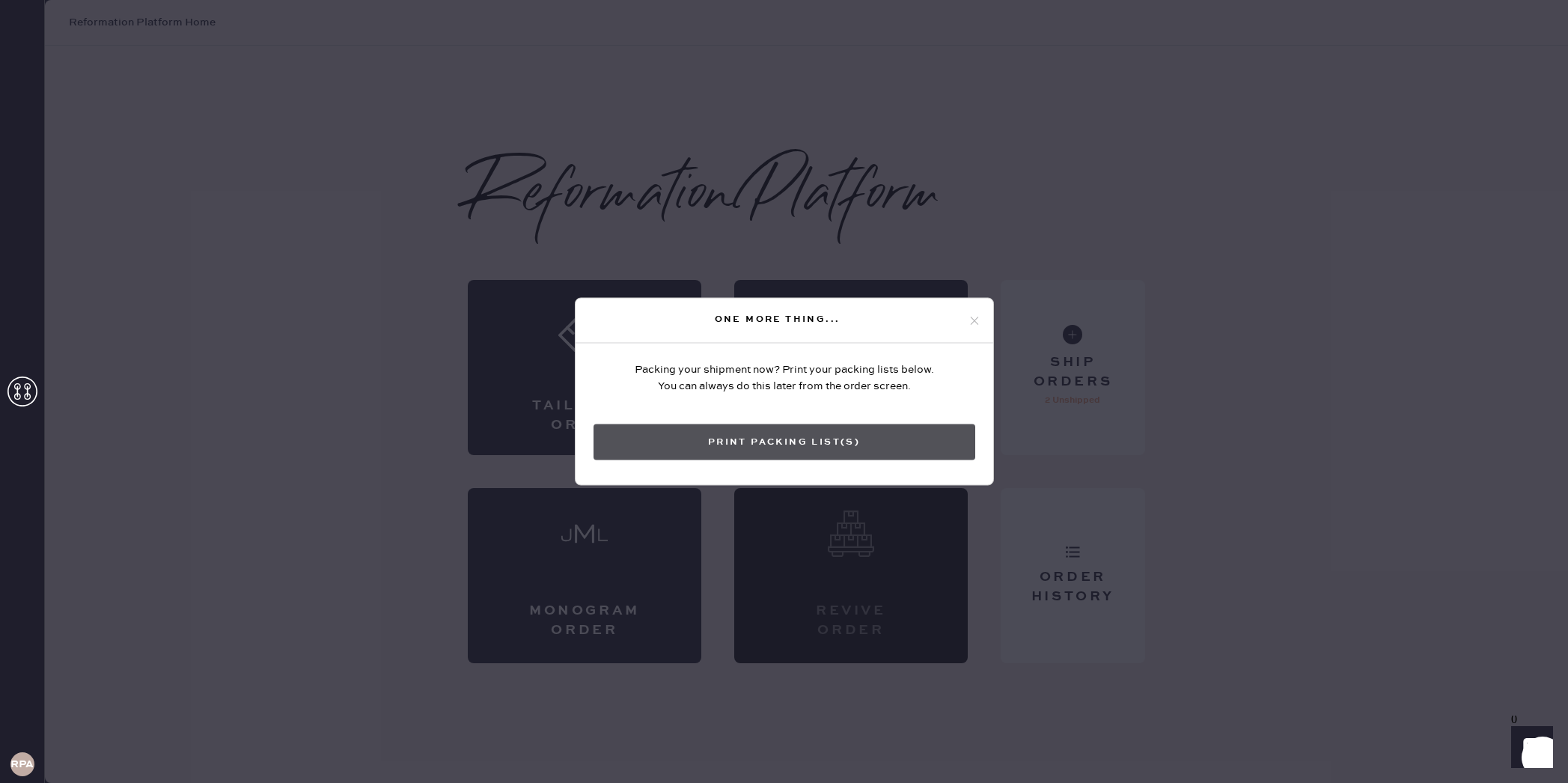
click at [818, 448] on button "Print Packing List(s)" at bounding box center [785, 442] width 382 height 36
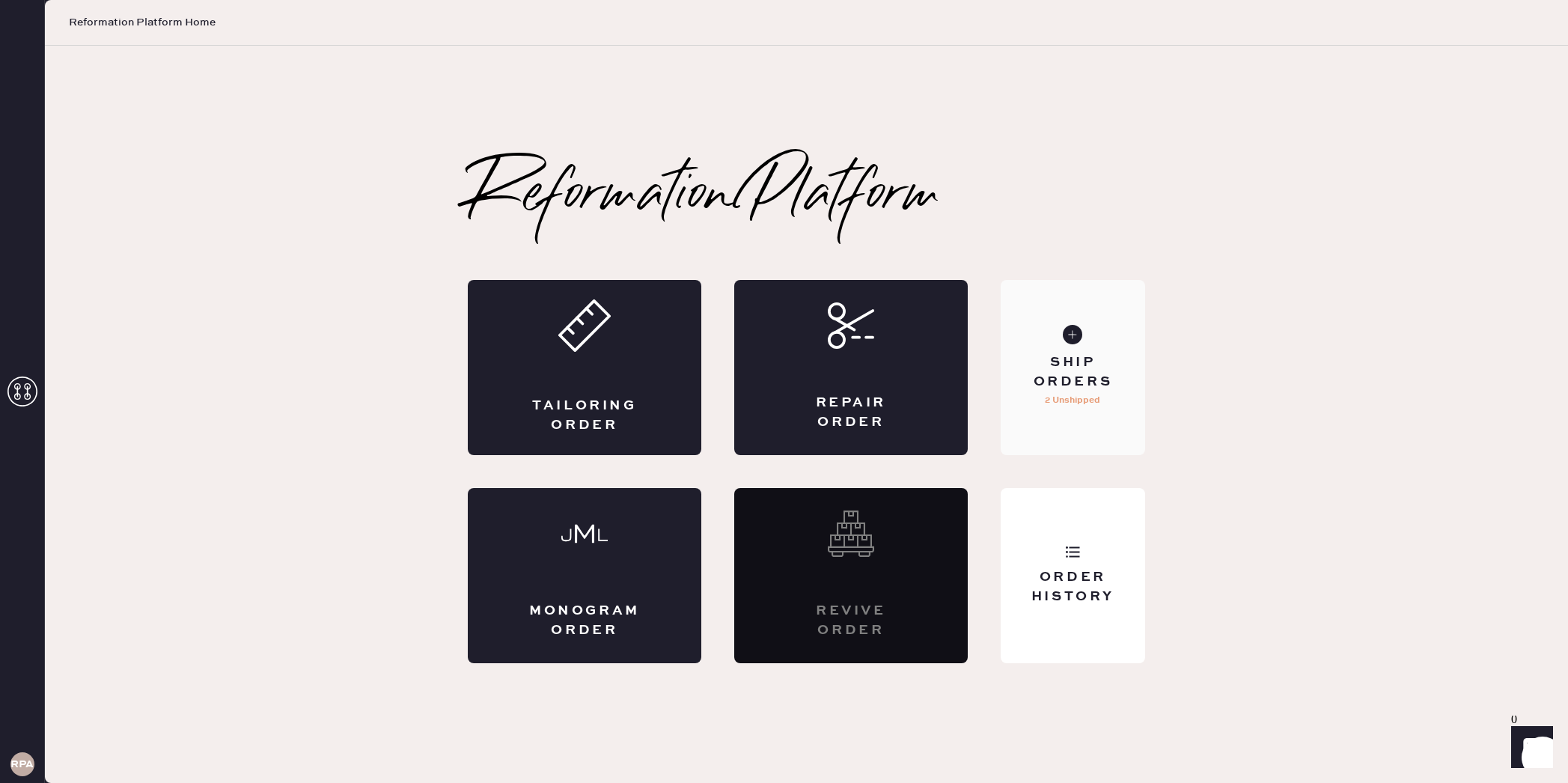
click at [1090, 413] on div "Ship Orders 2 Unshipped" at bounding box center [1073, 368] width 145 height 175
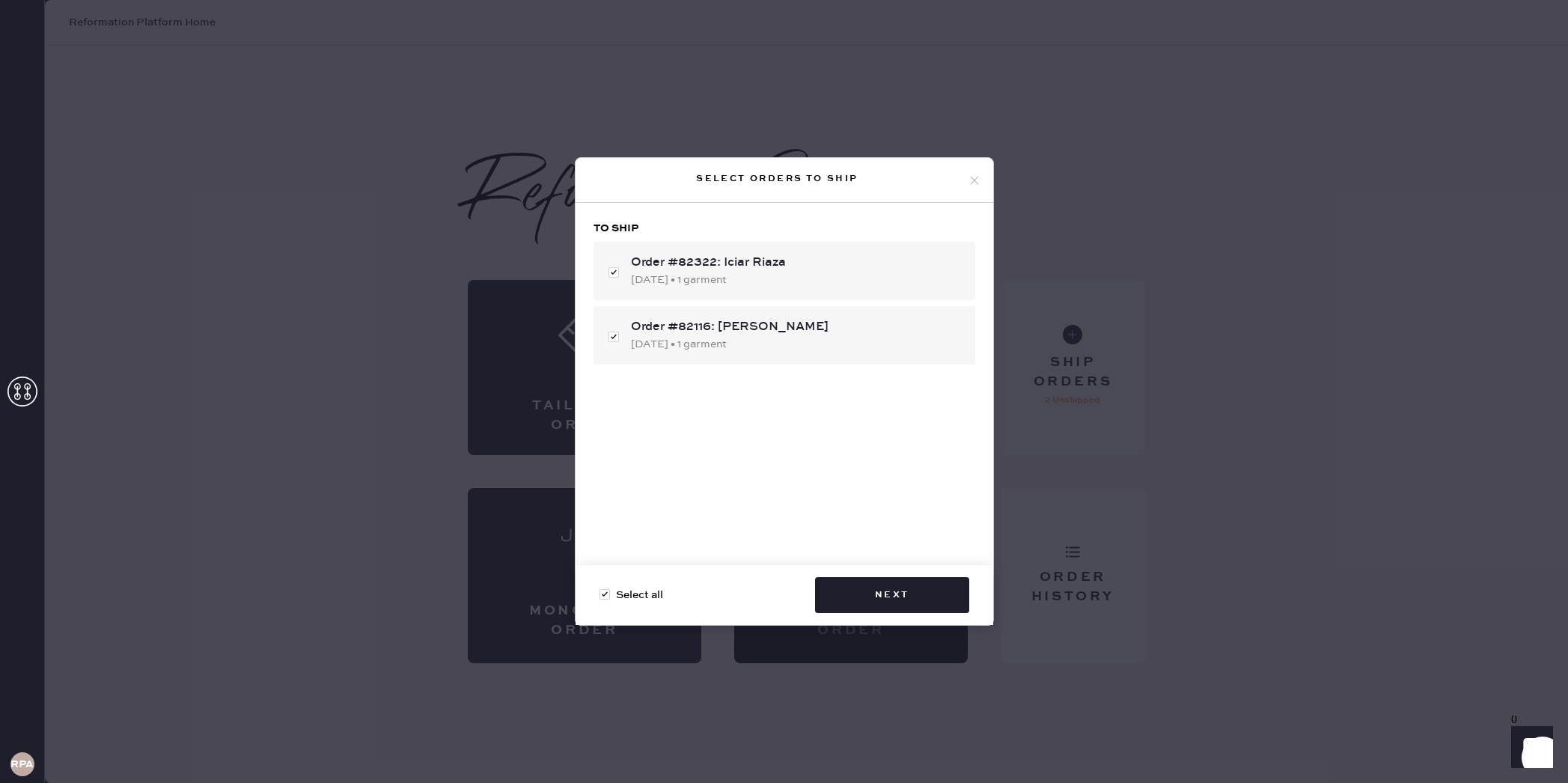
checkbox input "true"
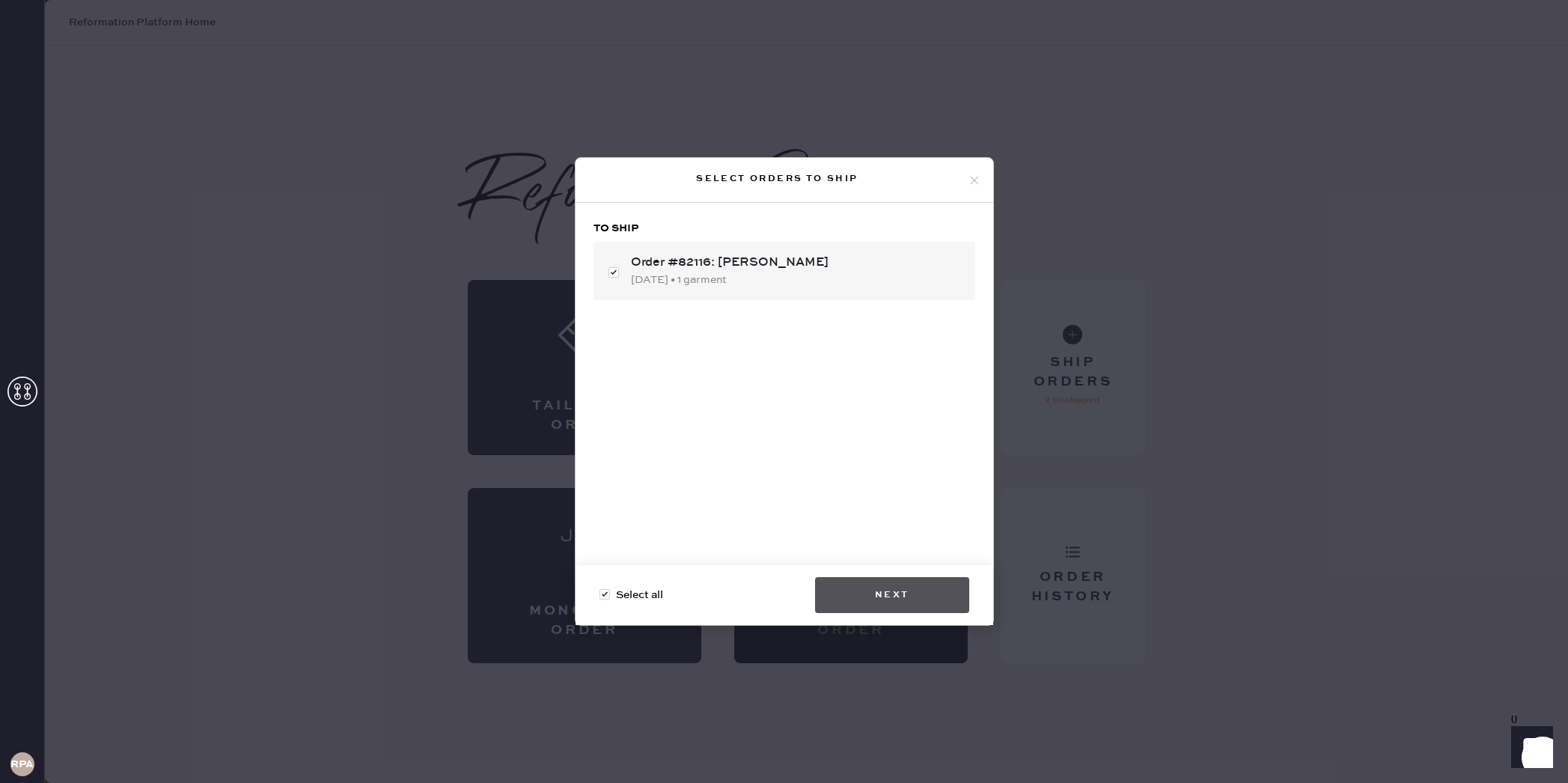
click at [904, 589] on button "Next" at bounding box center [892, 595] width 154 height 36
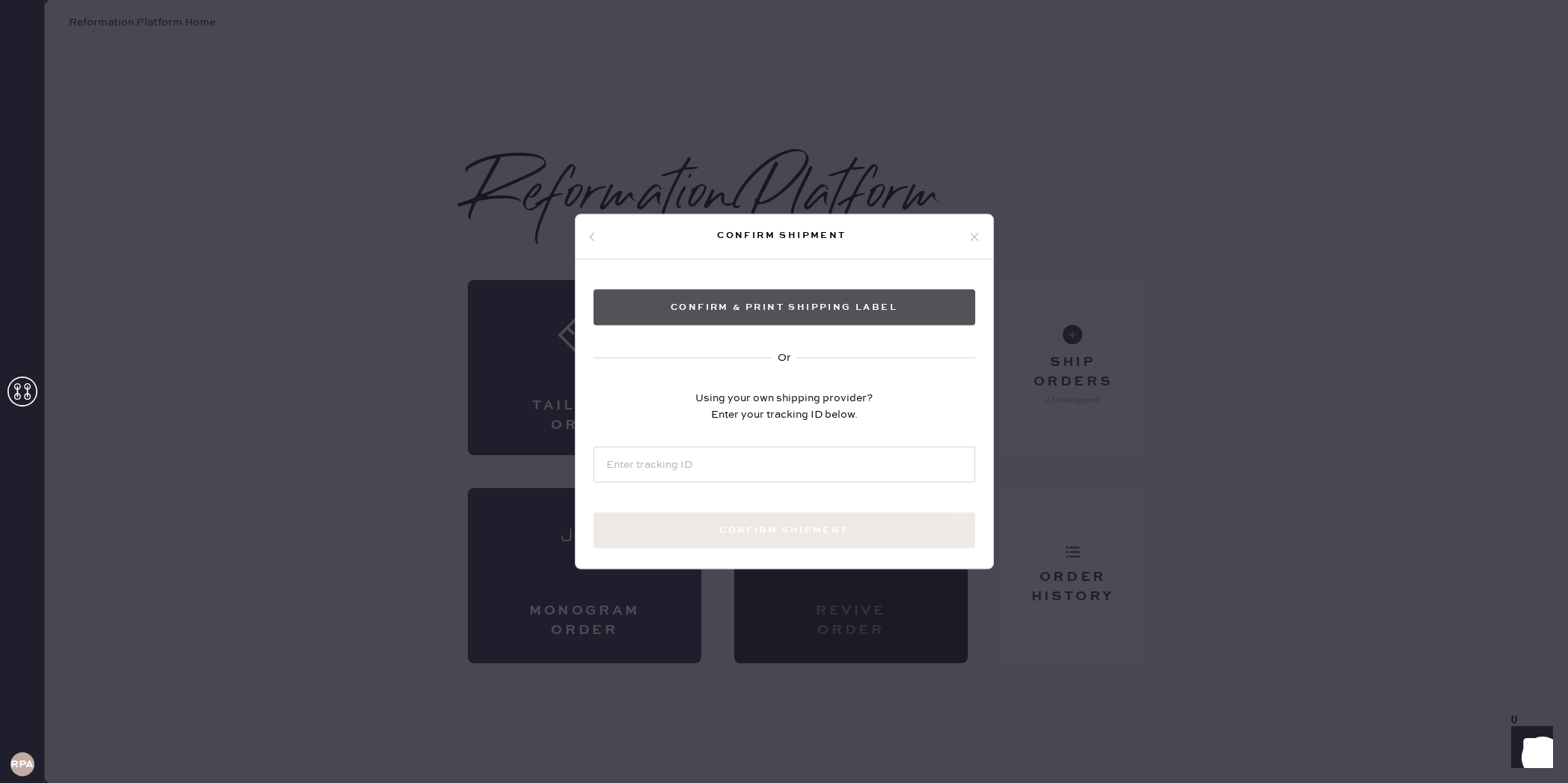
click at [826, 301] on button "Confirm & Print shipping label" at bounding box center [785, 308] width 382 height 36
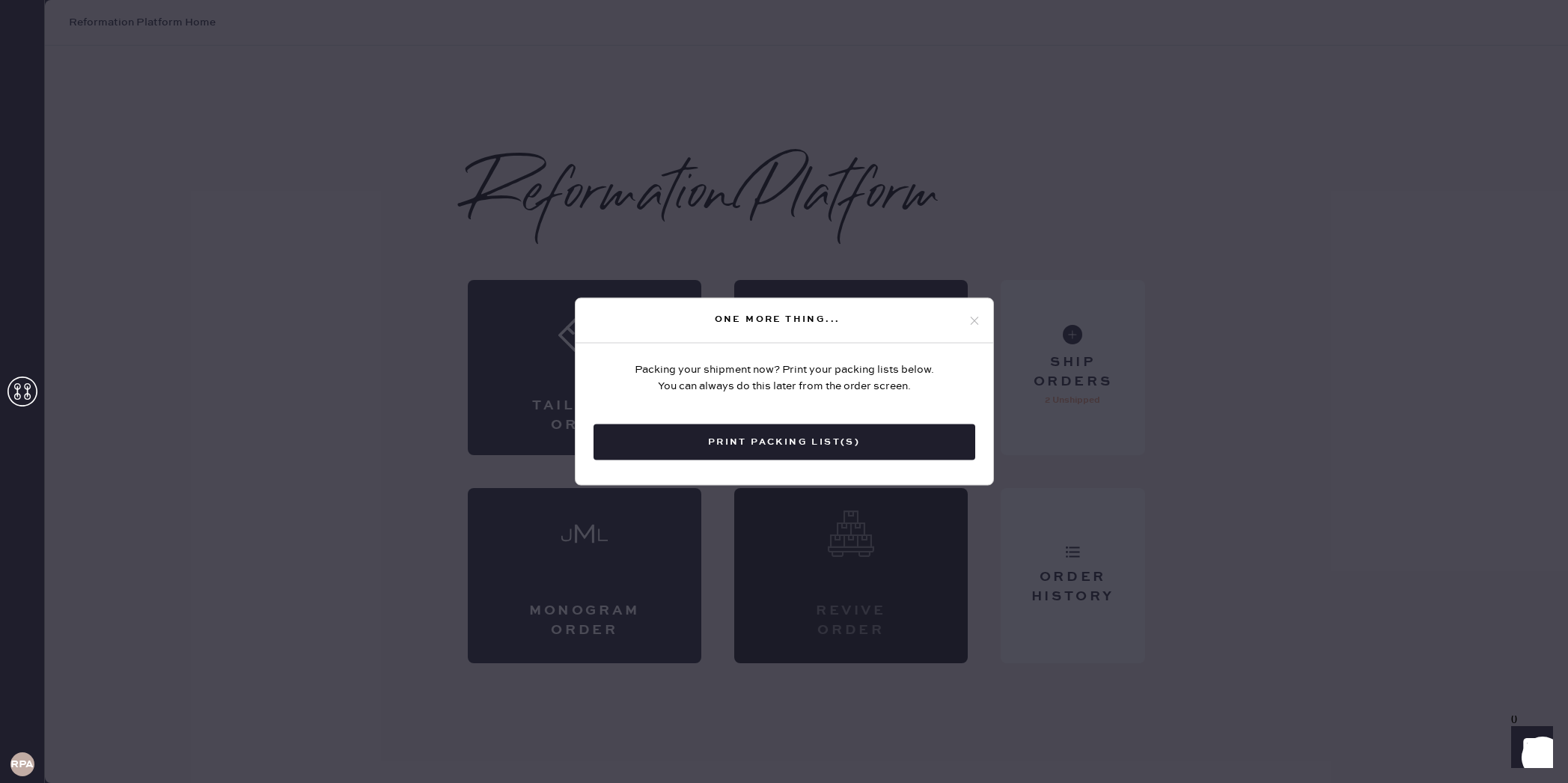
click at [809, 445] on button "Print Packing List(s)" at bounding box center [785, 442] width 382 height 36
